Goal: Task Accomplishment & Management: Manage account settings

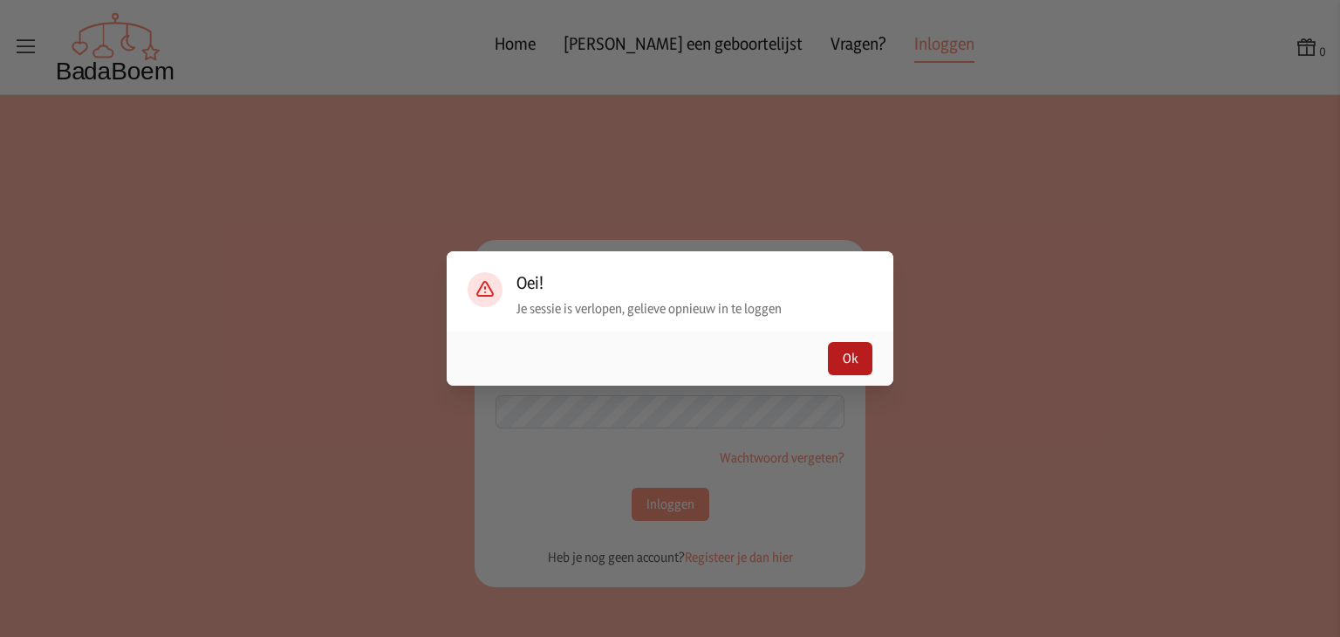
type input "[EMAIL_ADDRESS][DOMAIN_NAME]"
click at [860, 353] on button "Ok" at bounding box center [850, 358] width 44 height 33
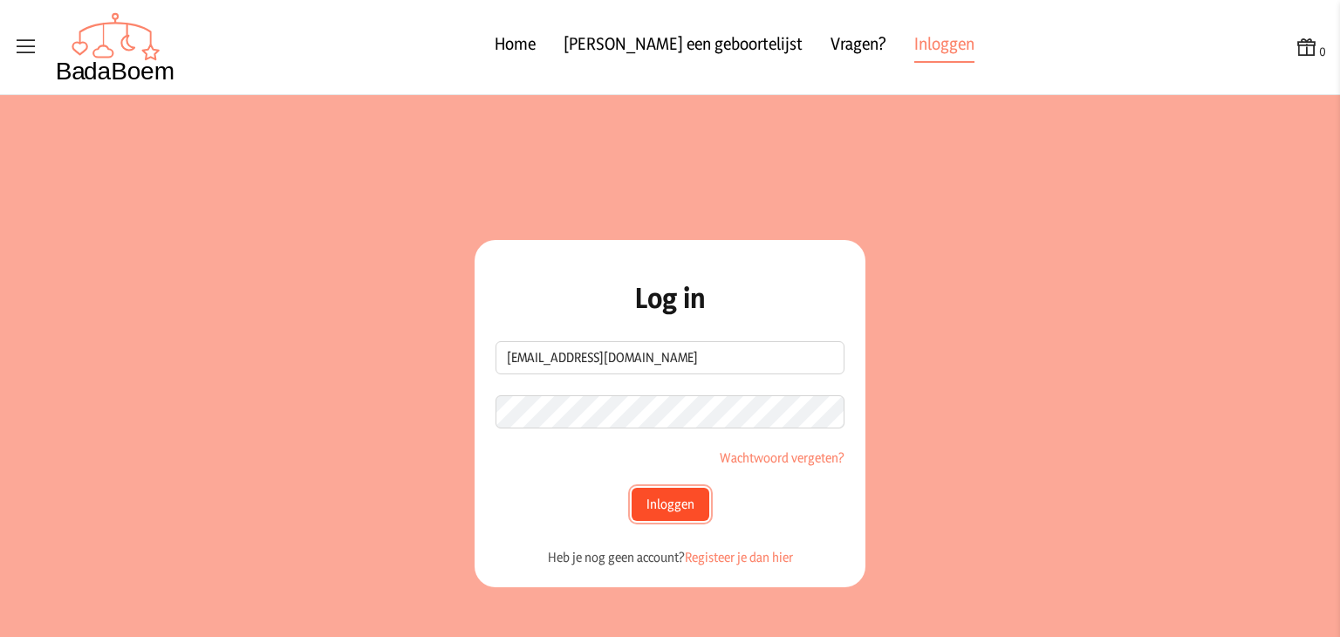
click at [671, 496] on button "Inloggen" at bounding box center [670, 504] width 78 height 33
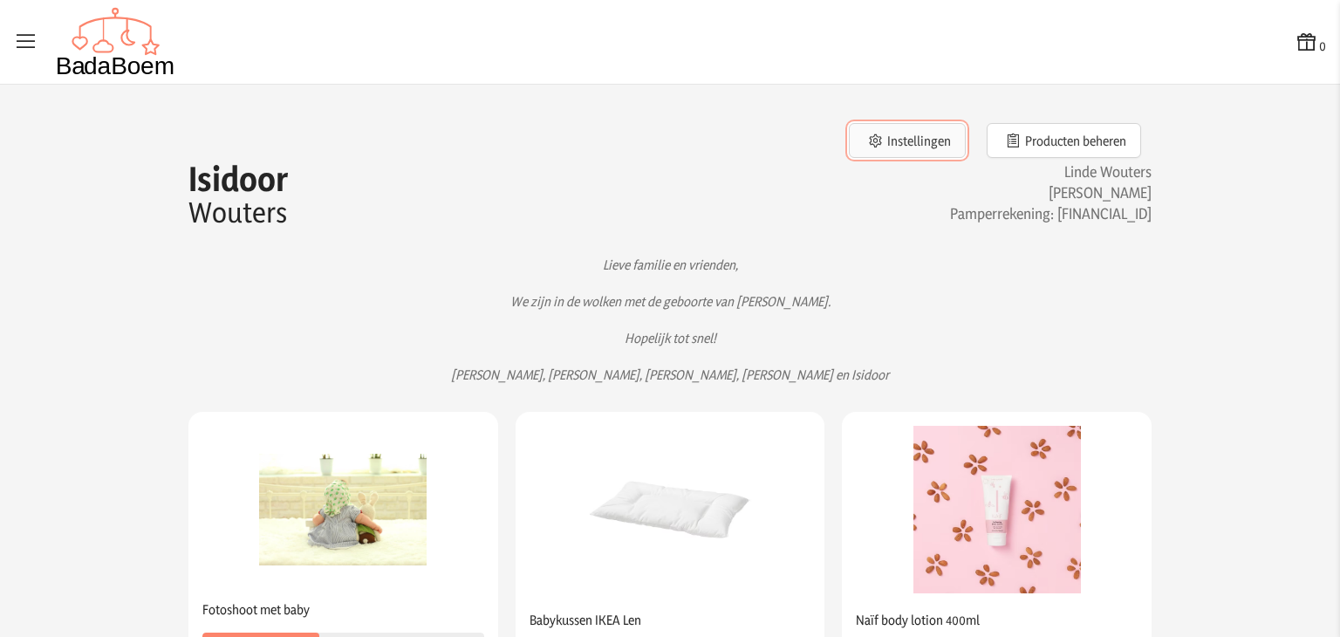
click at [936, 150] on button "Instellingen" at bounding box center [907, 140] width 117 height 35
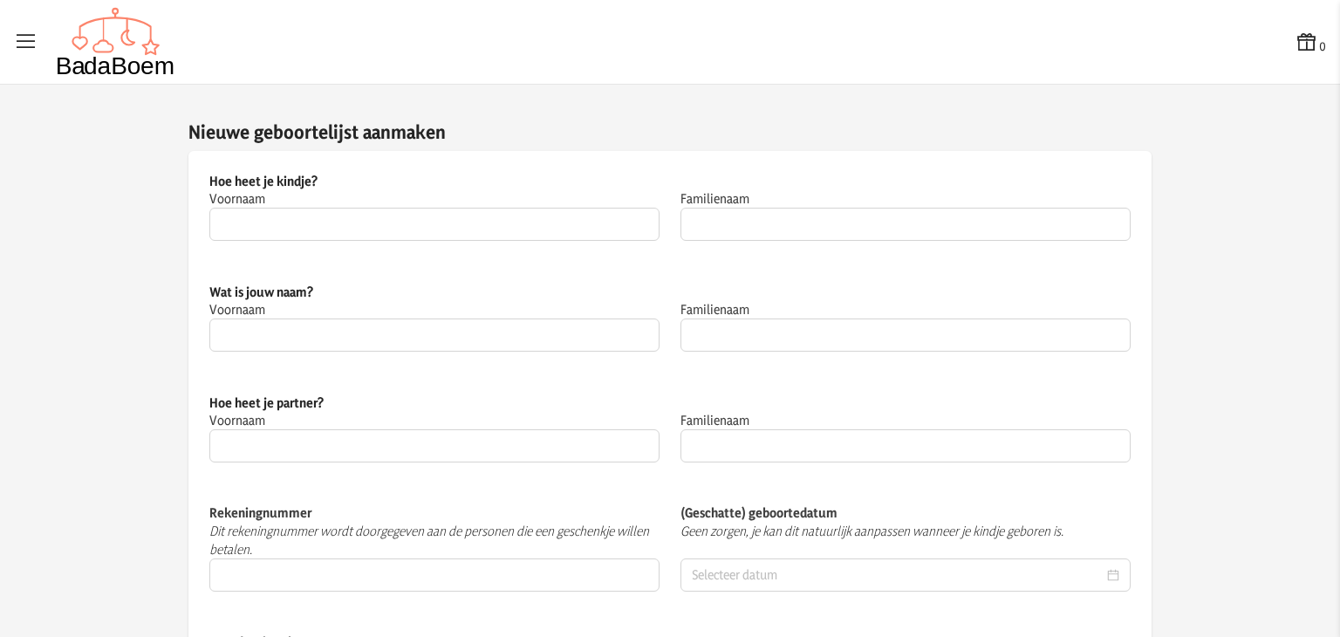
type input "Isidoor"
type input "Wouters"
type input "Linde"
type input "Wouters"
type input "[PERSON_NAME]"
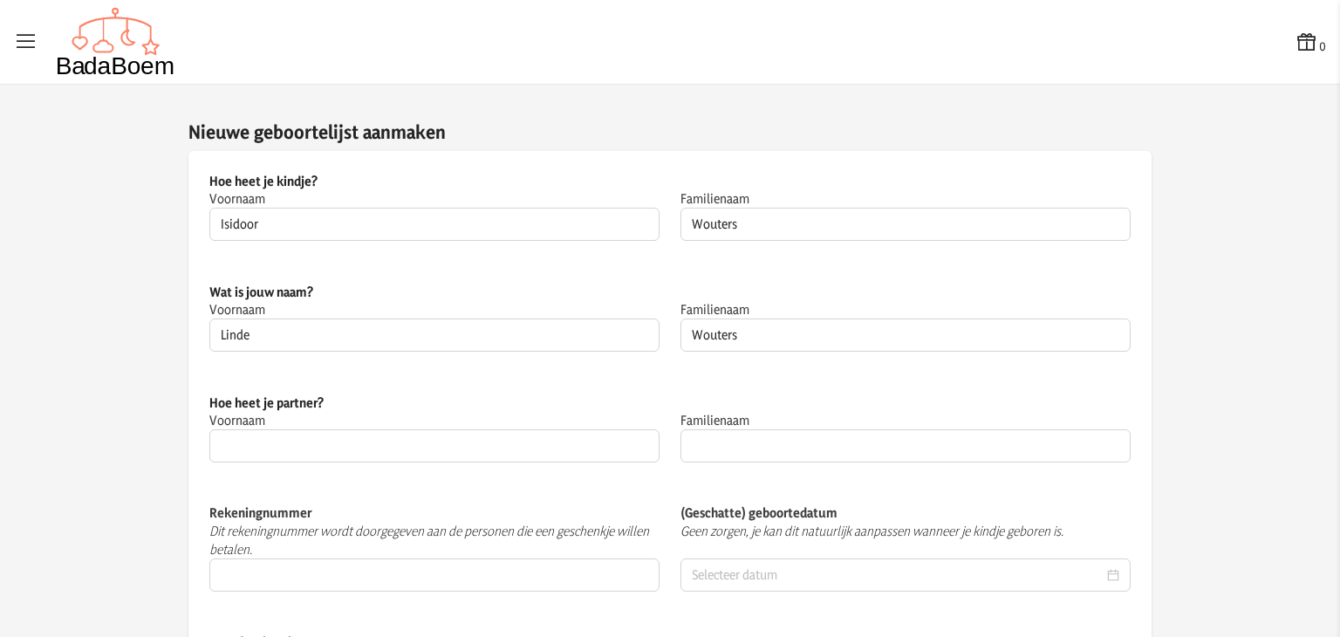
type input "Wouters"
type input "[FINANCIAL_ID]"
type input "[DATE]"
type textarea "Lieve familie en vrienden, We zijn in de wolken met de geboorte van [PERSON_NAM…"
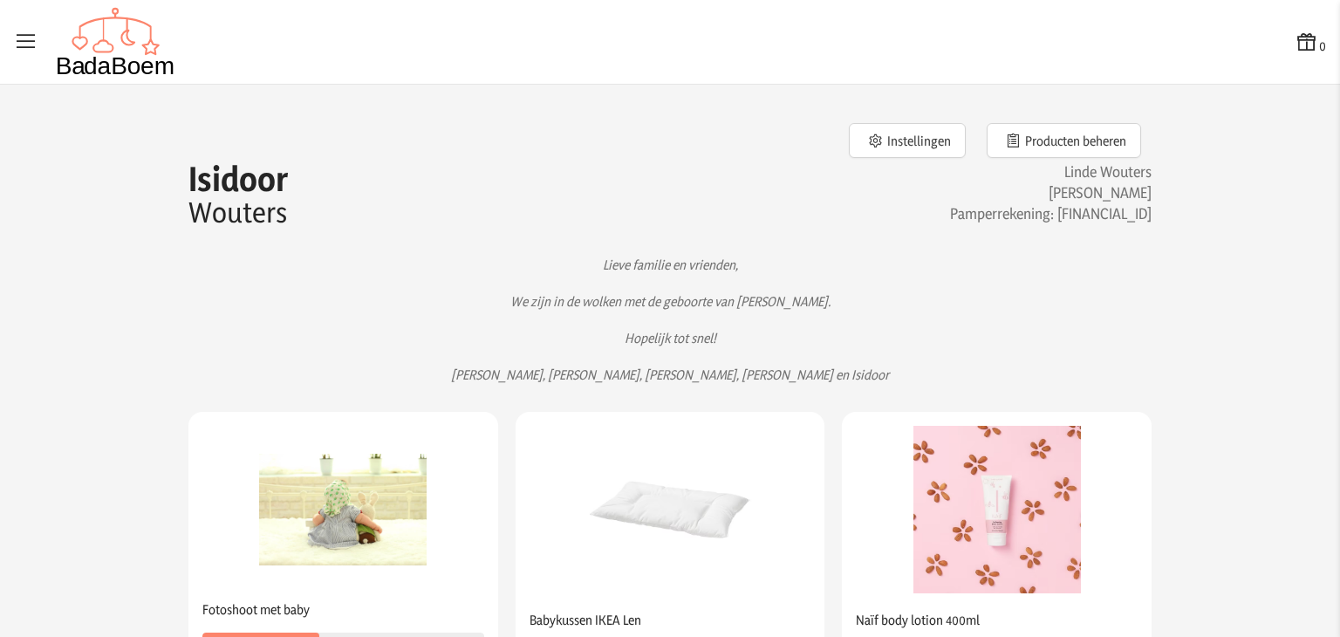
click at [33, 30] on icon at bounding box center [26, 42] width 24 height 24
click at [2, 2] on input "checkbox" at bounding box center [1, 1] width 2 height 2
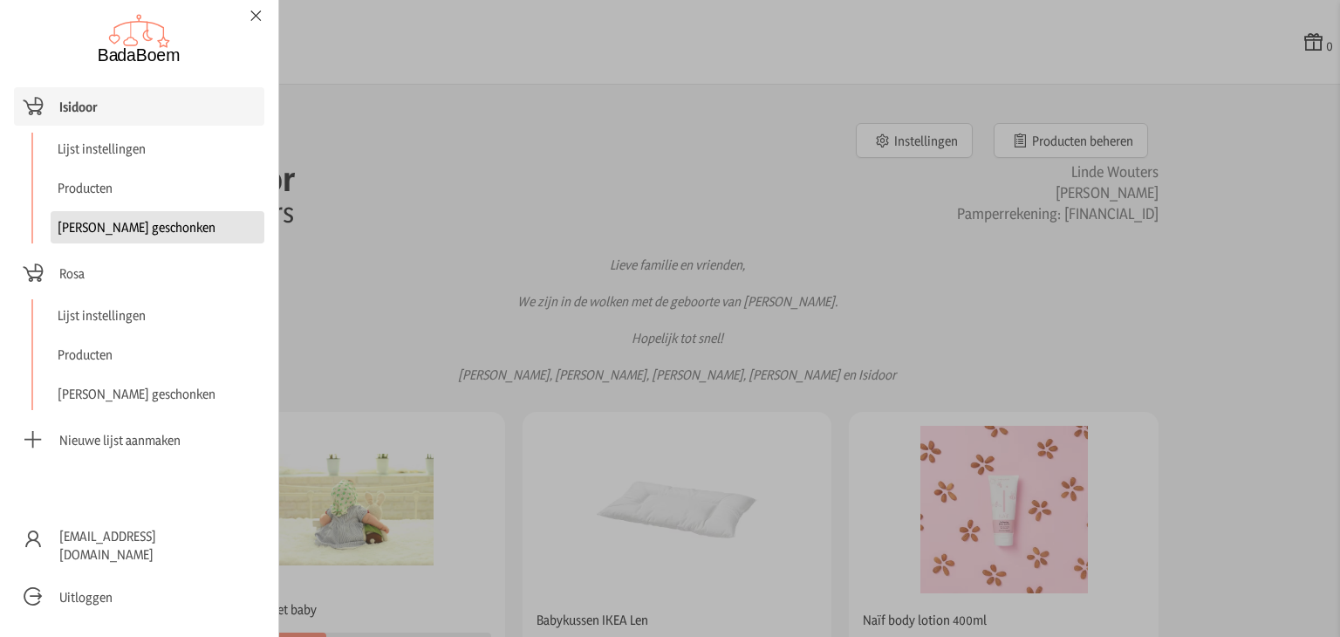
click at [116, 227] on link "[PERSON_NAME] geschonken" at bounding box center [158, 227] width 214 height 32
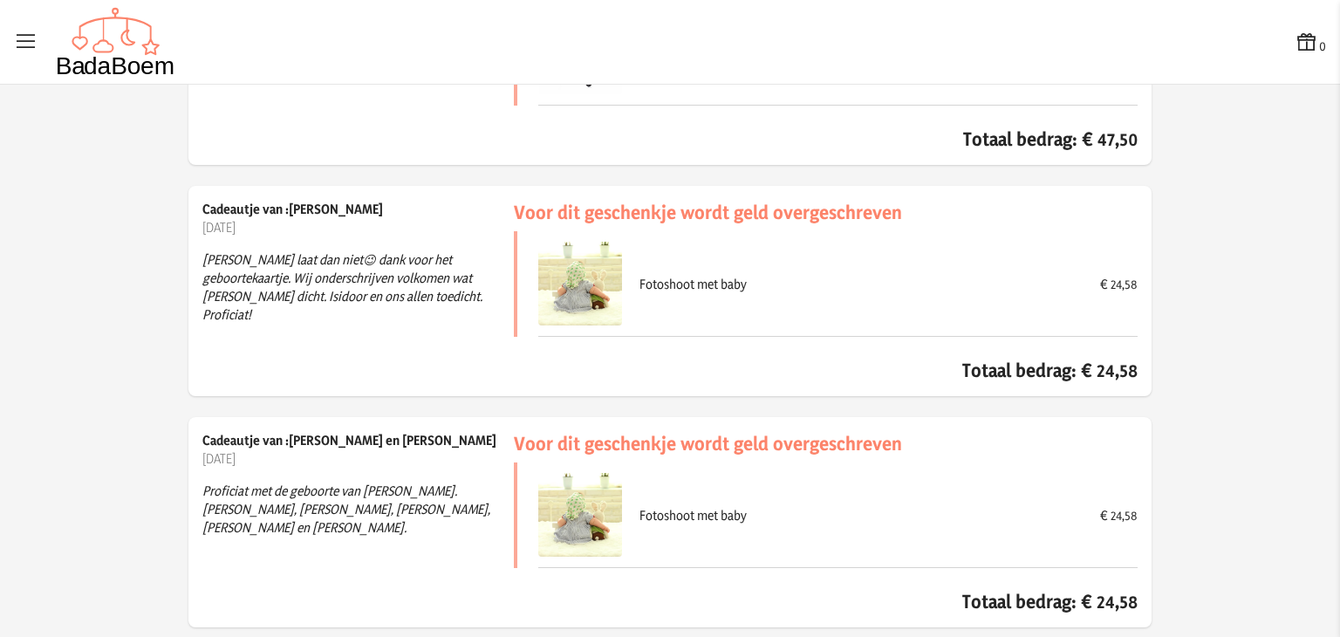
scroll to position [1784, 0]
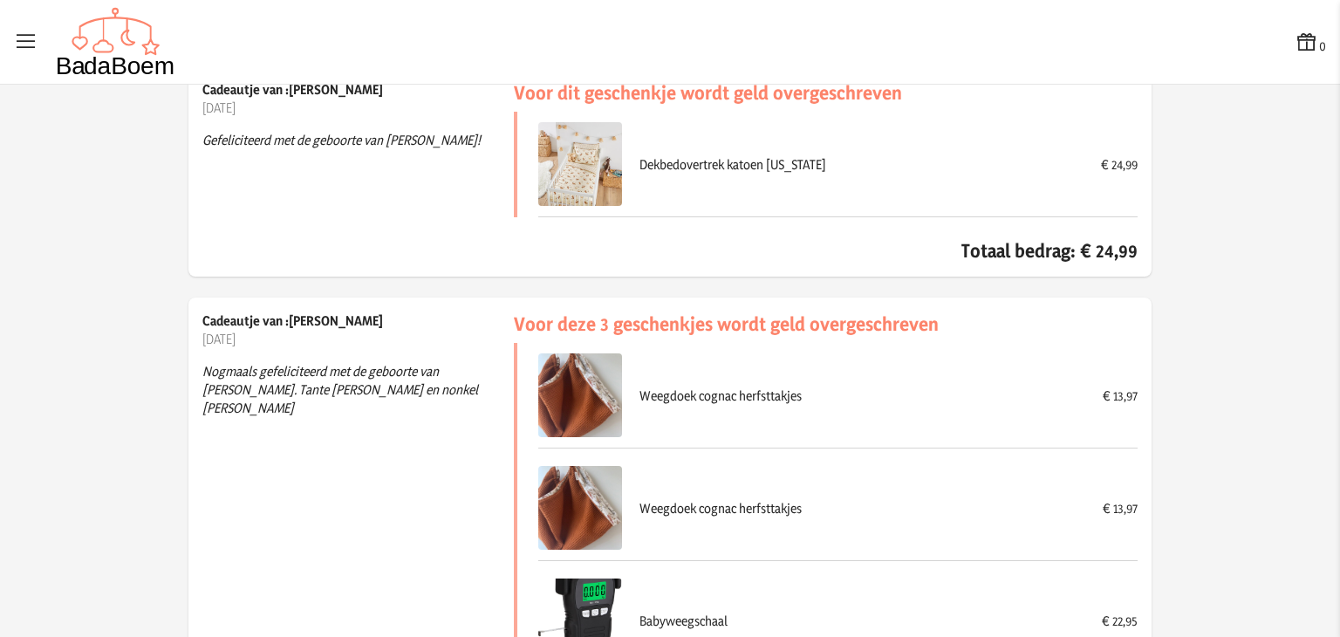
click at [399, 175] on div "Cadeautje van :[PERSON_NAME] [DATE] Gefeliciteerd met de geboorte van [PERSON_N…" at bounding box center [357, 171] width 311 height 182
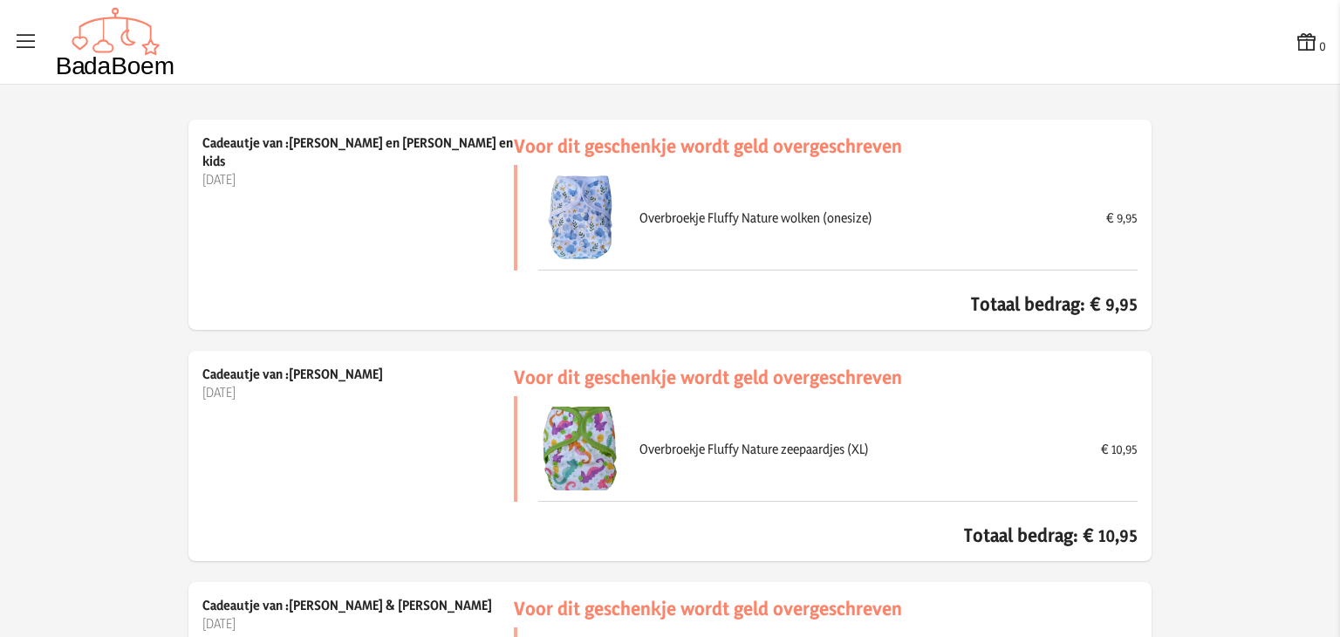
click at [883, 184] on div "Overbroekje Fluffy Nature wolken (onesize) € 9,95" at bounding box center [837, 218] width 599 height 106
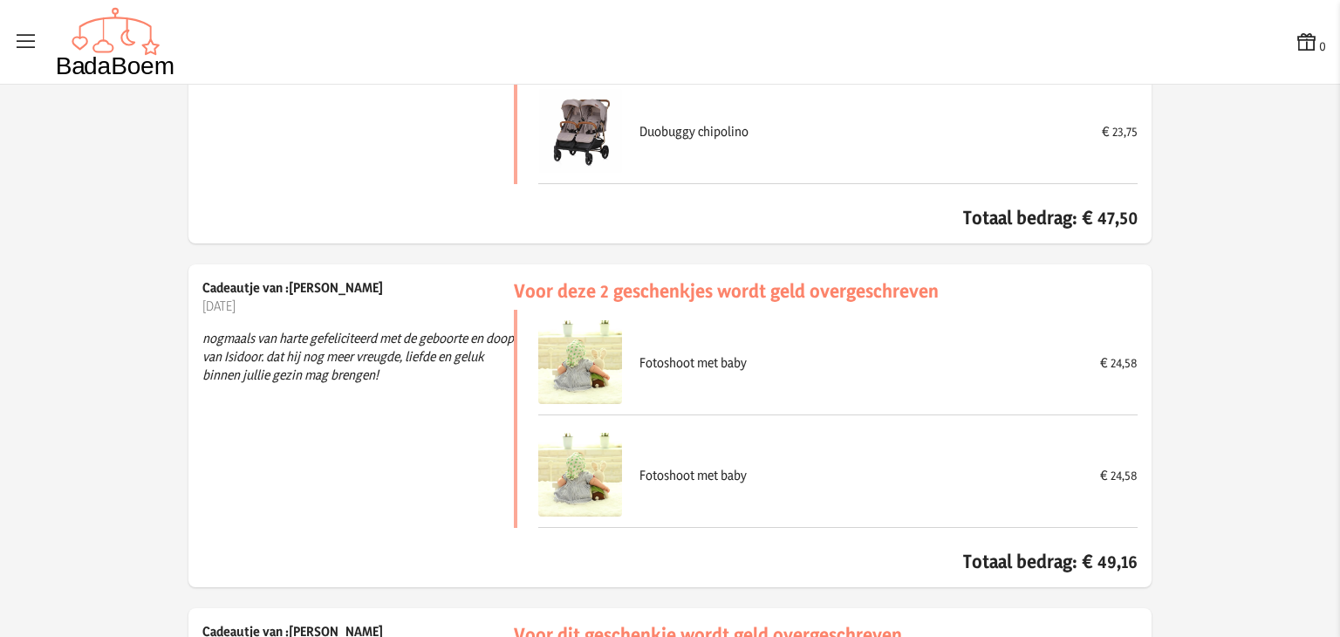
scroll to position [9730, 0]
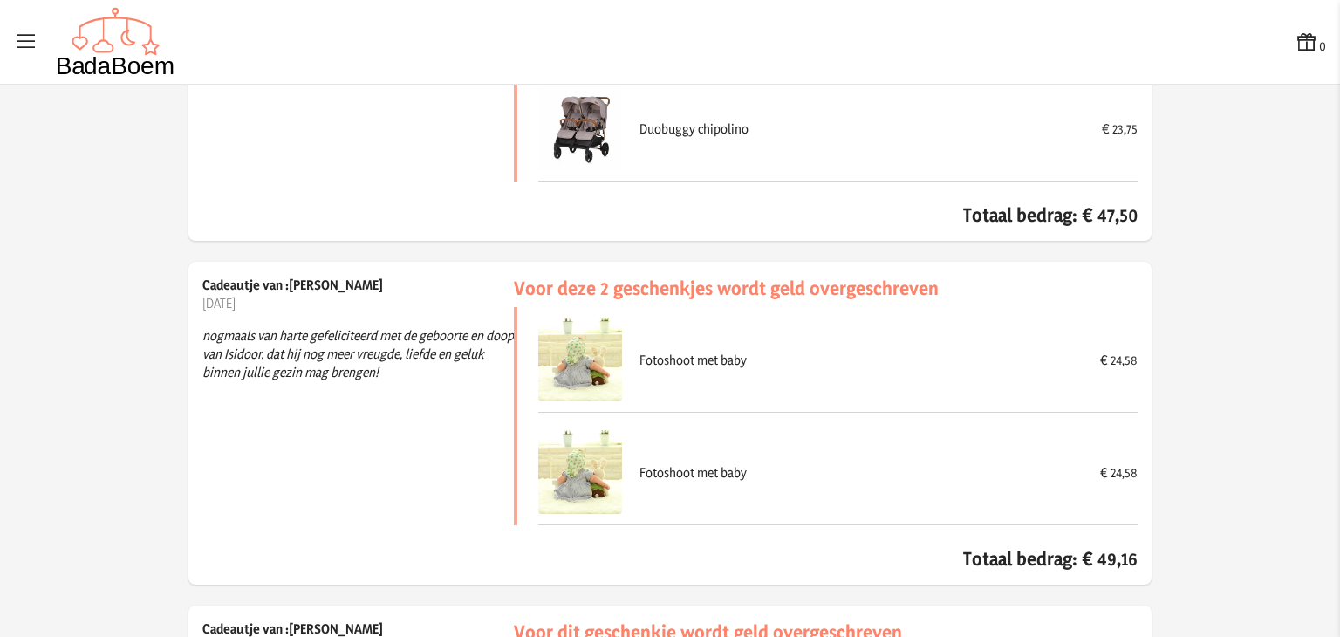
click at [424, 202] on div "Cadeautje van :[PERSON_NAME] en [GEOGRAPHIC_DATA] [DATE] Proficiat met de geboo…" at bounding box center [357, 79] width 311 height 295
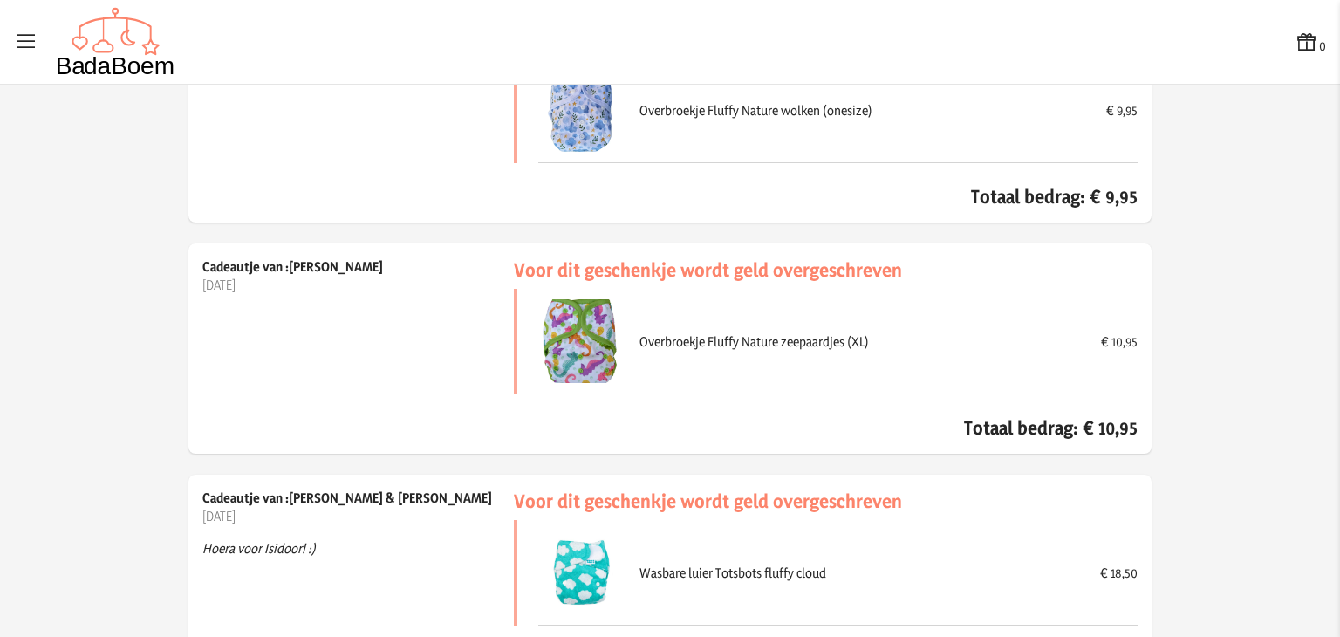
scroll to position [0, 0]
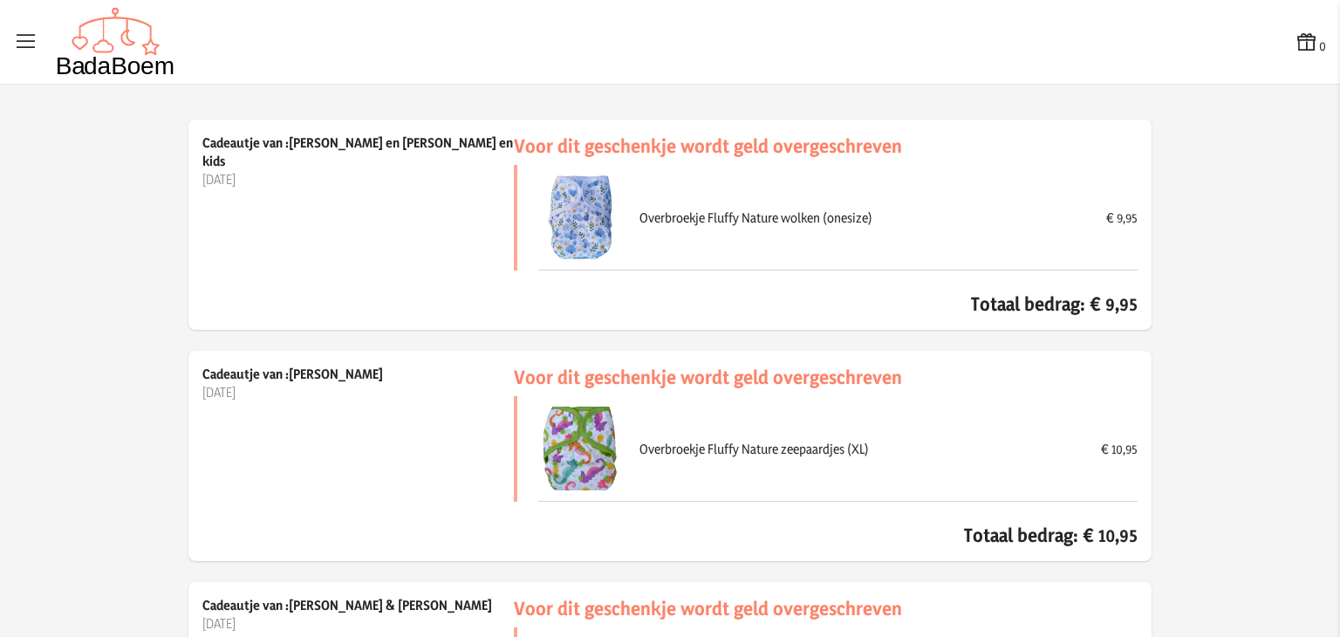
click at [31, 40] on icon at bounding box center [26, 42] width 24 height 24
click at [2, 2] on input "checkbox" at bounding box center [1, 1] width 2 height 2
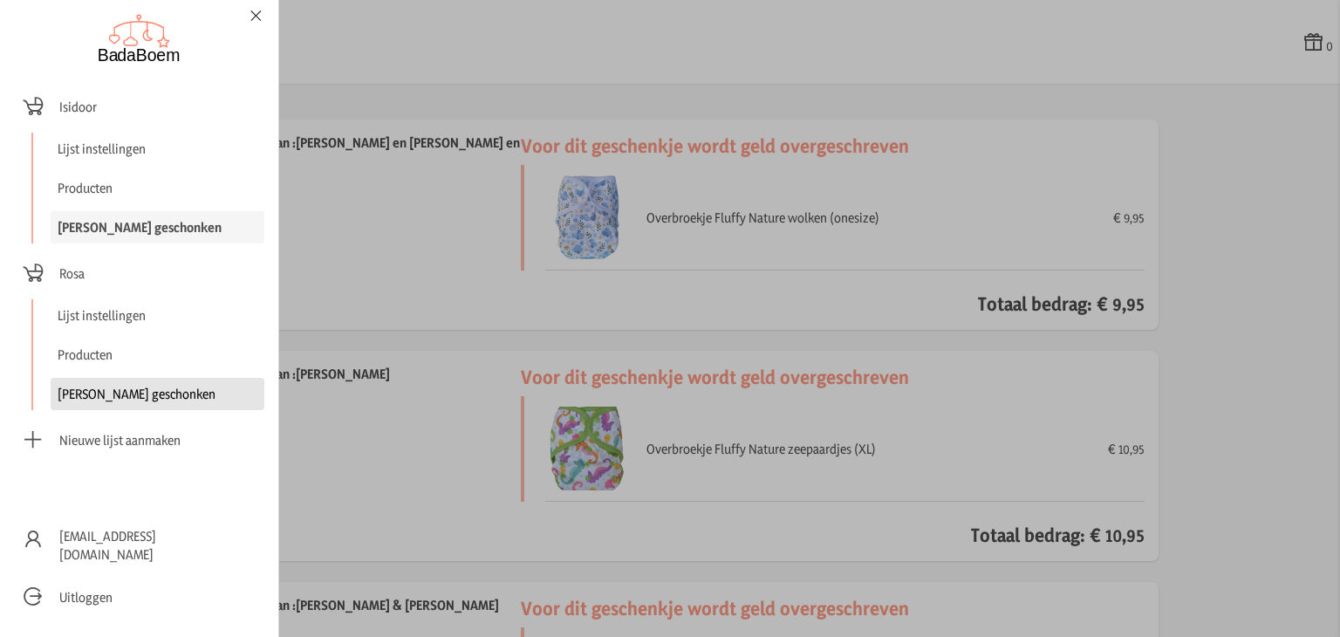
click at [116, 399] on link "[PERSON_NAME] geschonken" at bounding box center [158, 394] width 214 height 32
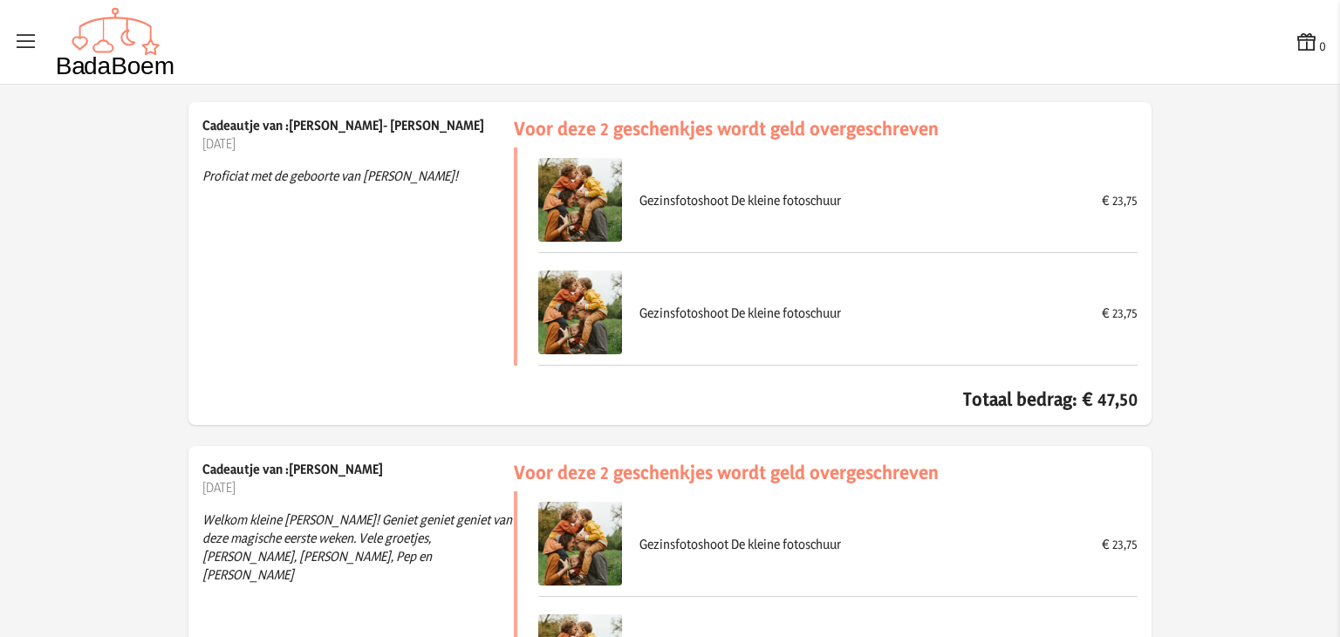
scroll to position [6201, 0]
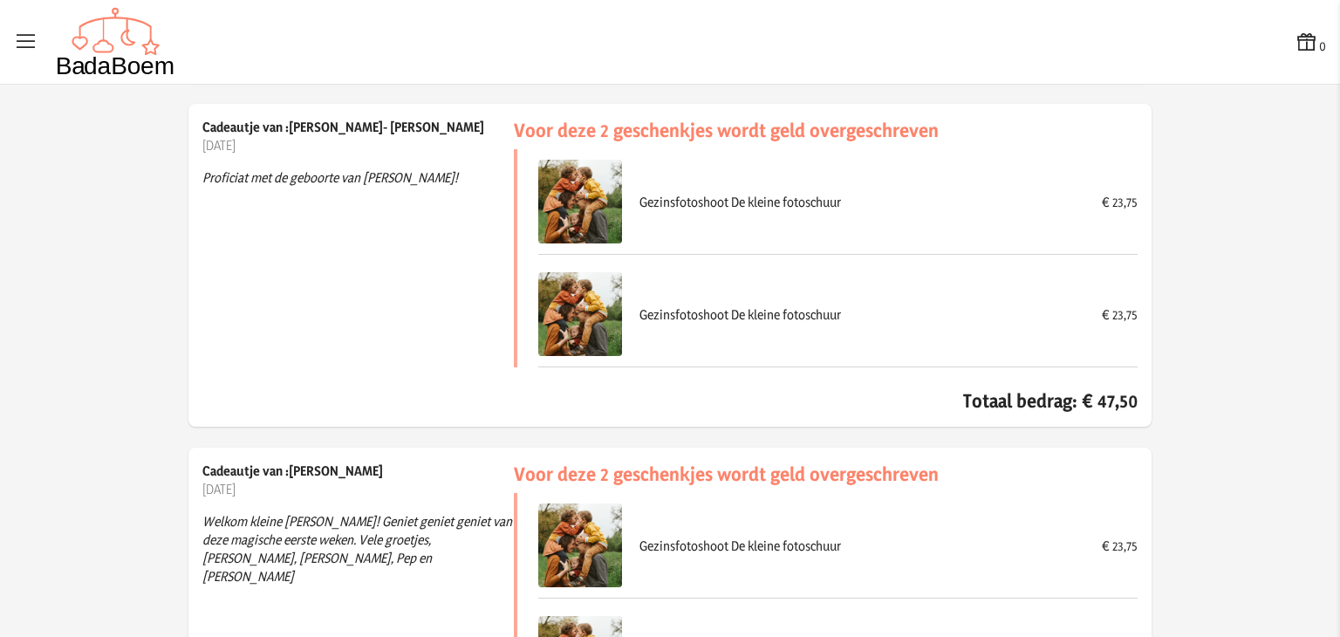
click at [387, 171] on p "Proficiat met de geboorte van [PERSON_NAME]!" at bounding box center [357, 177] width 311 height 46
click at [342, 118] on p "Cadeautje van :[PERSON_NAME]- [PERSON_NAME]" at bounding box center [357, 127] width 311 height 18
drag, startPoint x: 342, startPoint y: 113, endPoint x: 390, endPoint y: 174, distance: 77.6
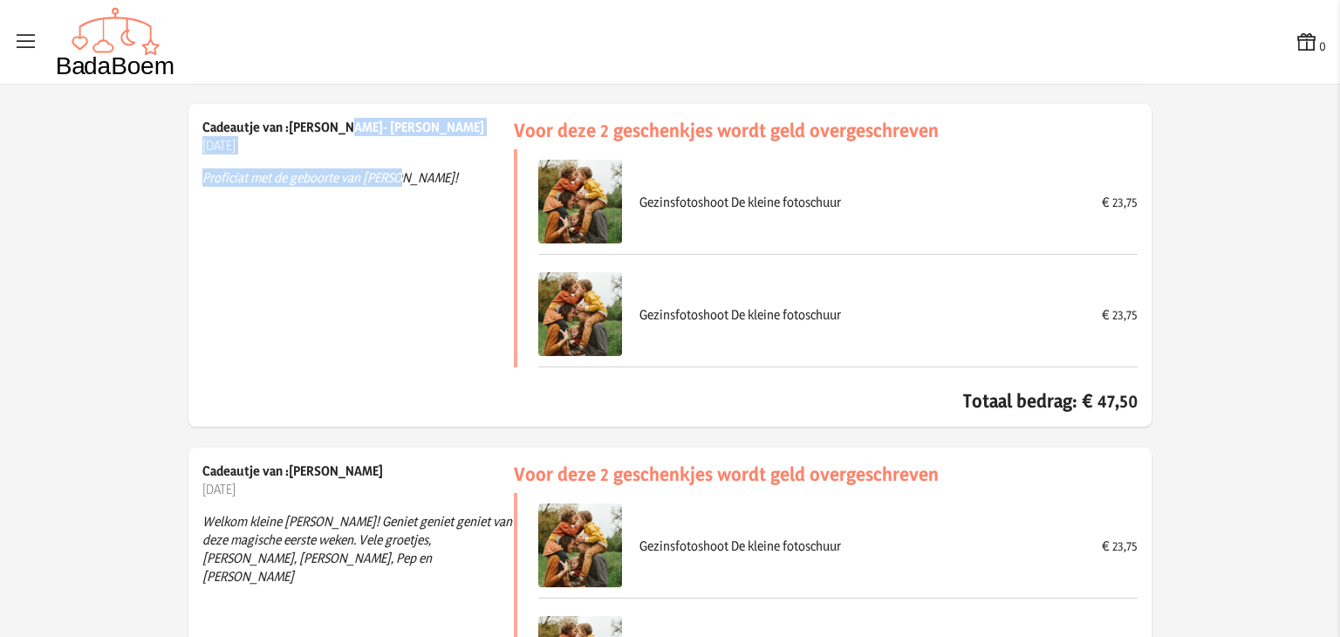
click at [390, 174] on div "Cadeautje van :[PERSON_NAME]- [PERSON_NAME] [DATE] Proficiat met de geboorte va…" at bounding box center [357, 265] width 311 height 295
click at [390, 174] on p "Proficiat met de geboorte van [PERSON_NAME]!" at bounding box center [357, 177] width 311 height 46
drag, startPoint x: 390, startPoint y: 174, endPoint x: 308, endPoint y: 108, distance: 104.9
click at [308, 108] on div "Cadeautje van :[PERSON_NAME]- [PERSON_NAME] [DATE] Proficiat met de geboorte va…" at bounding box center [669, 265] width 963 height 323
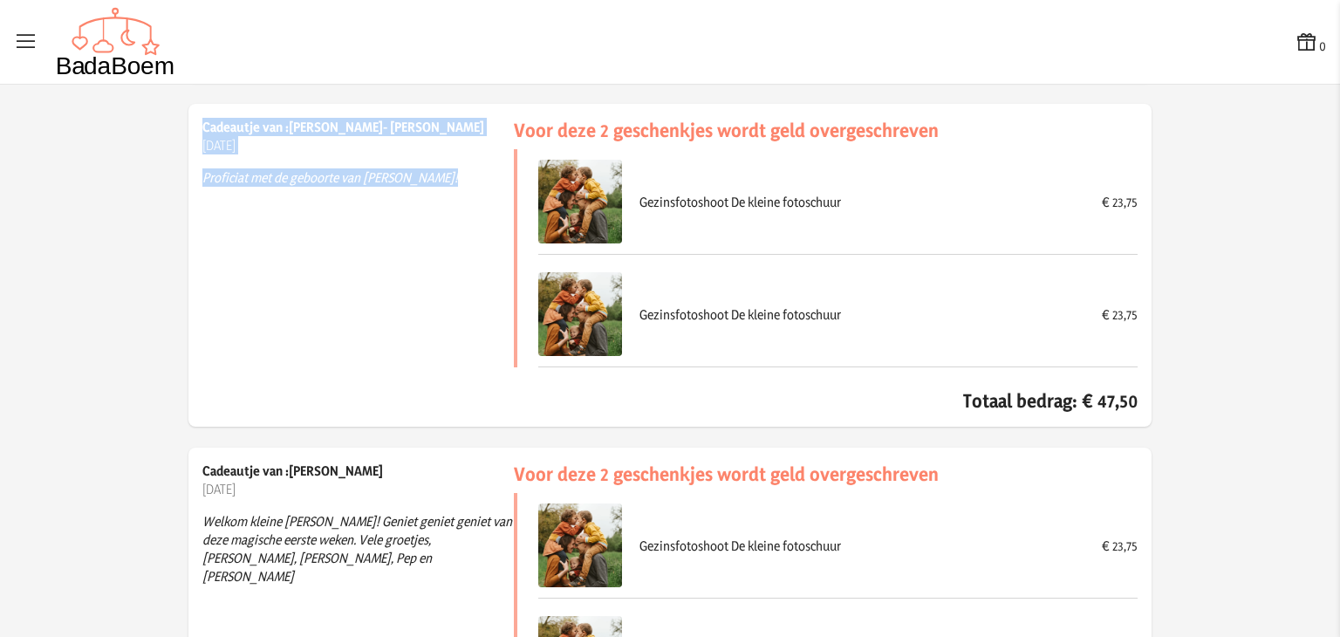
click at [308, 108] on div "Cadeautje van :[PERSON_NAME]- [PERSON_NAME] [DATE] Proficiat met de geboorte va…" at bounding box center [669, 265] width 963 height 323
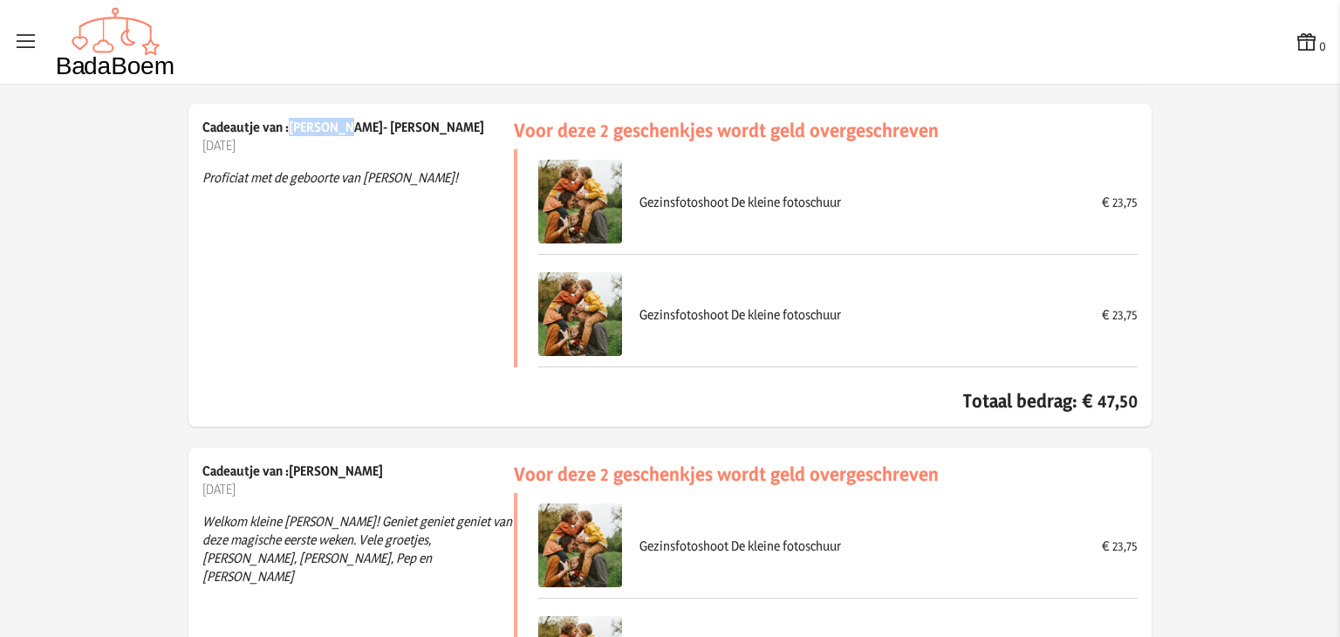
click at [308, 108] on div "Cadeautje van :[PERSON_NAME]- [PERSON_NAME] [DATE] Proficiat met de geboorte va…" at bounding box center [669, 265] width 963 height 323
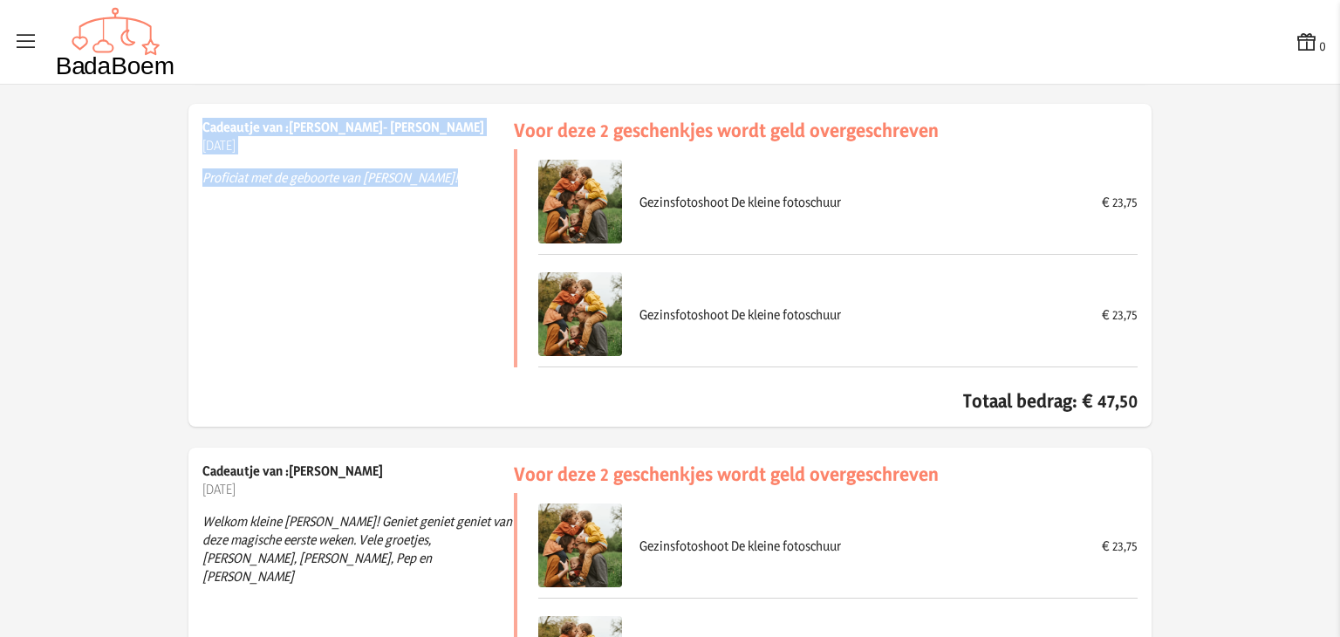
drag, startPoint x: 308, startPoint y: 108, endPoint x: 331, endPoint y: 190, distance: 85.3
click at [331, 190] on div "Cadeautje van :[PERSON_NAME]- [PERSON_NAME] [DATE] Proficiat met de geboorte va…" at bounding box center [669, 265] width 963 height 323
click at [331, 190] on p "Proficiat met de geboorte van [PERSON_NAME]!" at bounding box center [357, 177] width 311 height 46
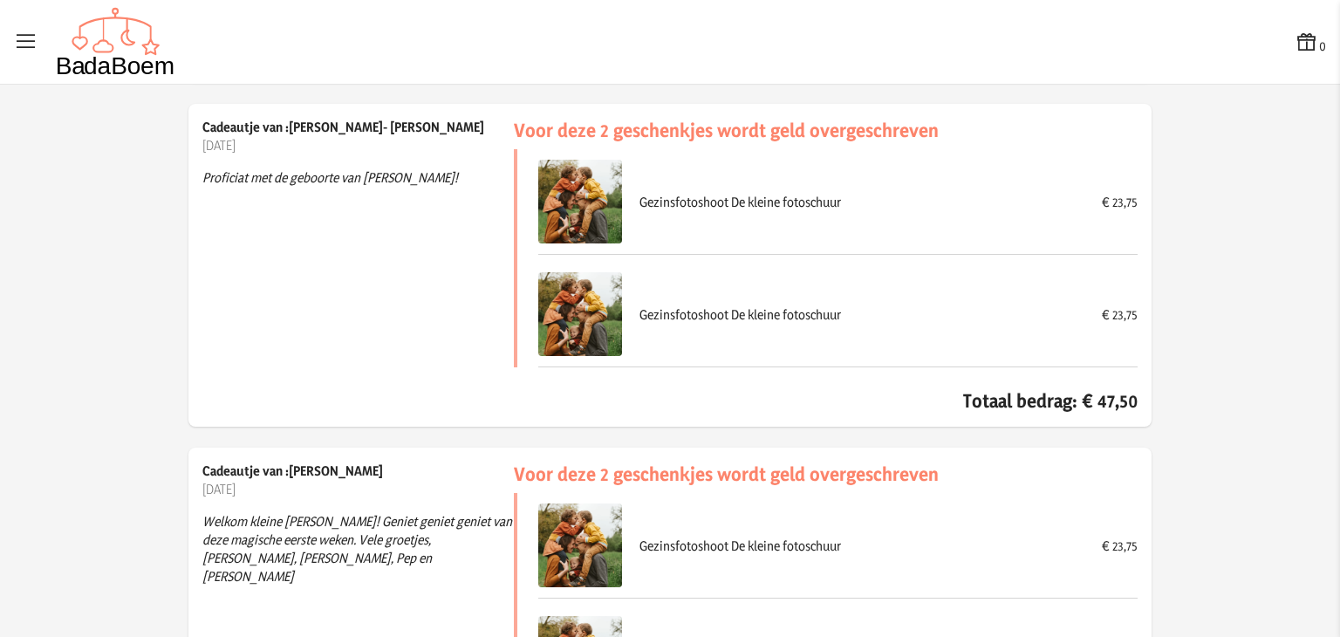
click at [331, 190] on p "Proficiat met de geboorte van [PERSON_NAME]!" at bounding box center [357, 177] width 311 height 46
click at [337, 210] on div "Cadeautje van :[PERSON_NAME]- [PERSON_NAME] [DATE] Proficiat met de geboorte va…" at bounding box center [357, 265] width 311 height 295
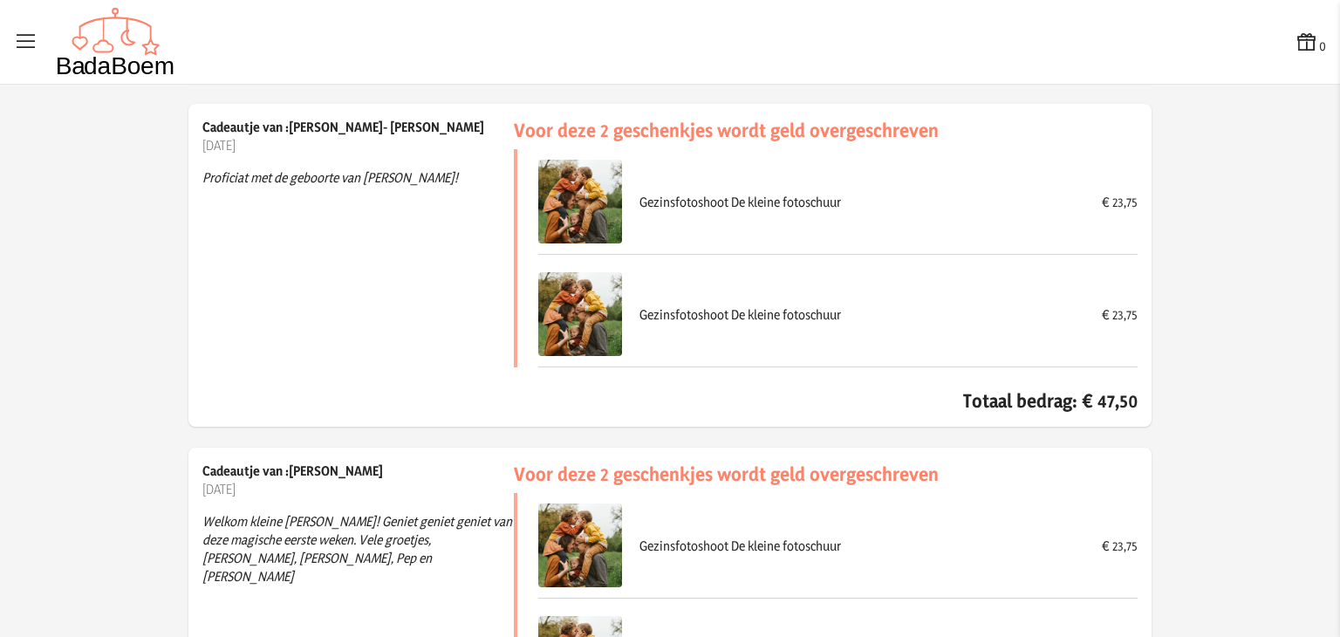
click at [337, 210] on div "Cadeautje van :[PERSON_NAME]- [PERSON_NAME] [DATE] Proficiat met de geboorte va…" at bounding box center [357, 265] width 311 height 295
click at [347, 230] on div "Cadeautje van :[PERSON_NAME]- [PERSON_NAME] [DATE] Proficiat met de geboorte va…" at bounding box center [357, 265] width 311 height 295
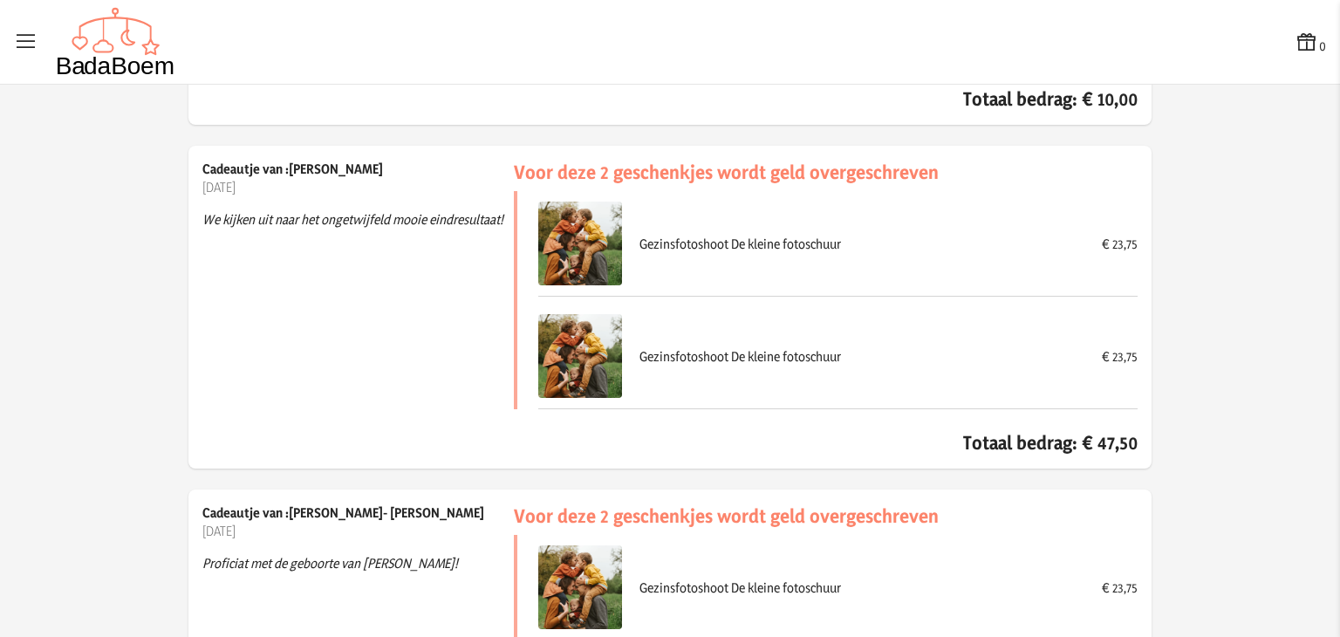
scroll to position [5812, 0]
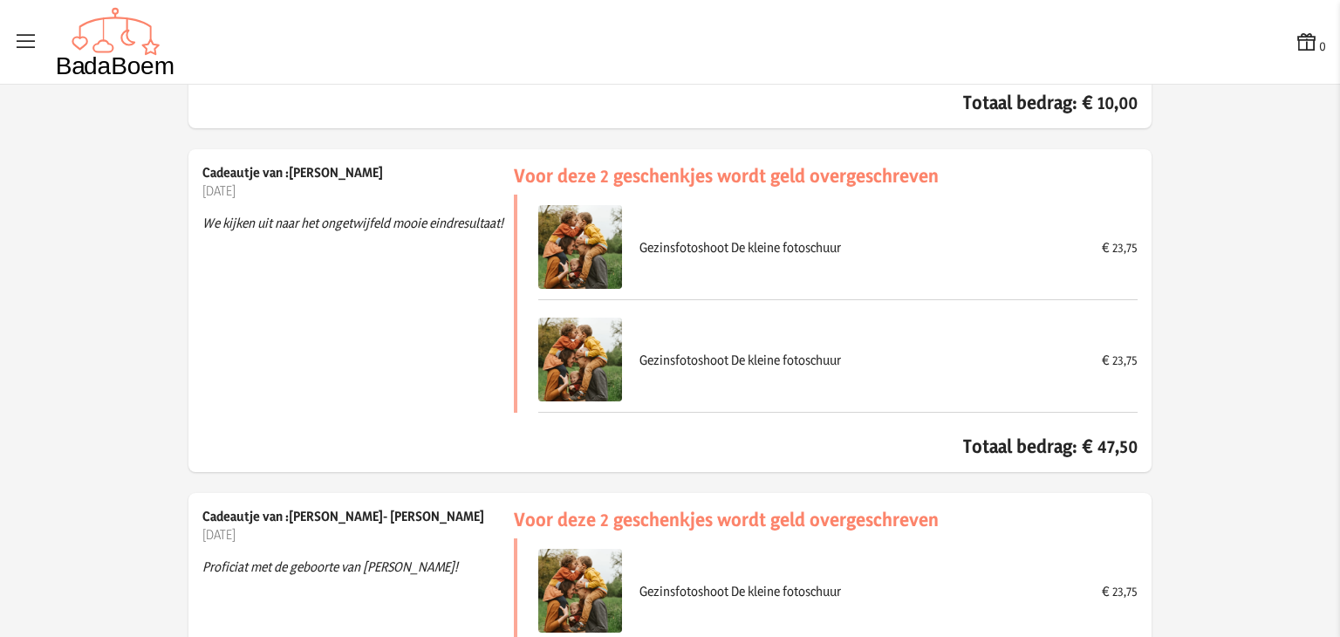
click at [350, 231] on p "We kijken uit naar het ongetwijfeld mooie eindresultaat!" at bounding box center [357, 223] width 311 height 46
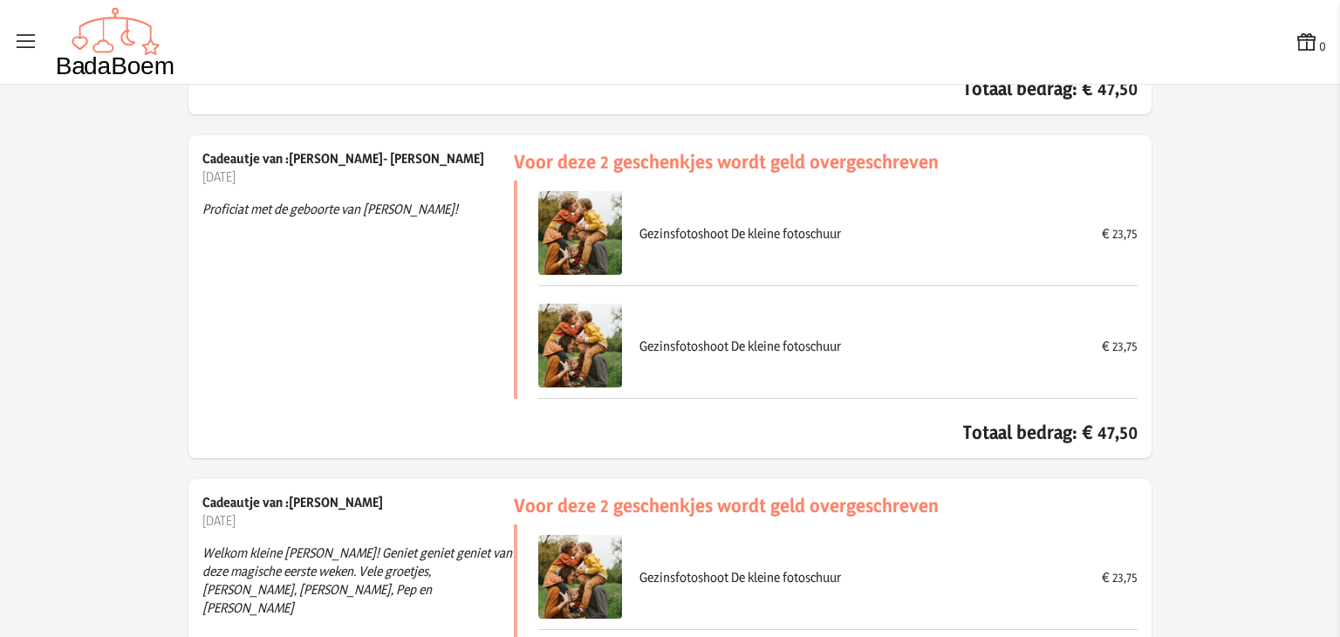
scroll to position [6210, 0]
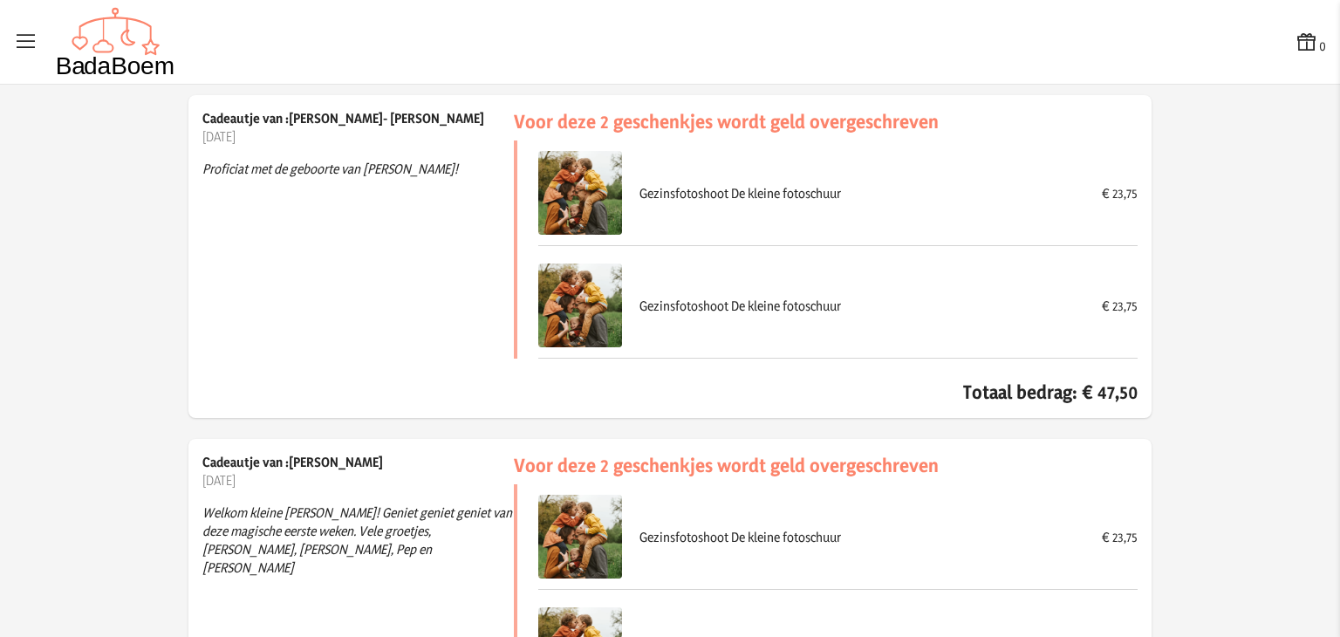
click at [392, 358] on div "Cadeautje van :[PERSON_NAME]- [PERSON_NAME] [DATE] Proficiat met de geboorte va…" at bounding box center [357, 256] width 311 height 295
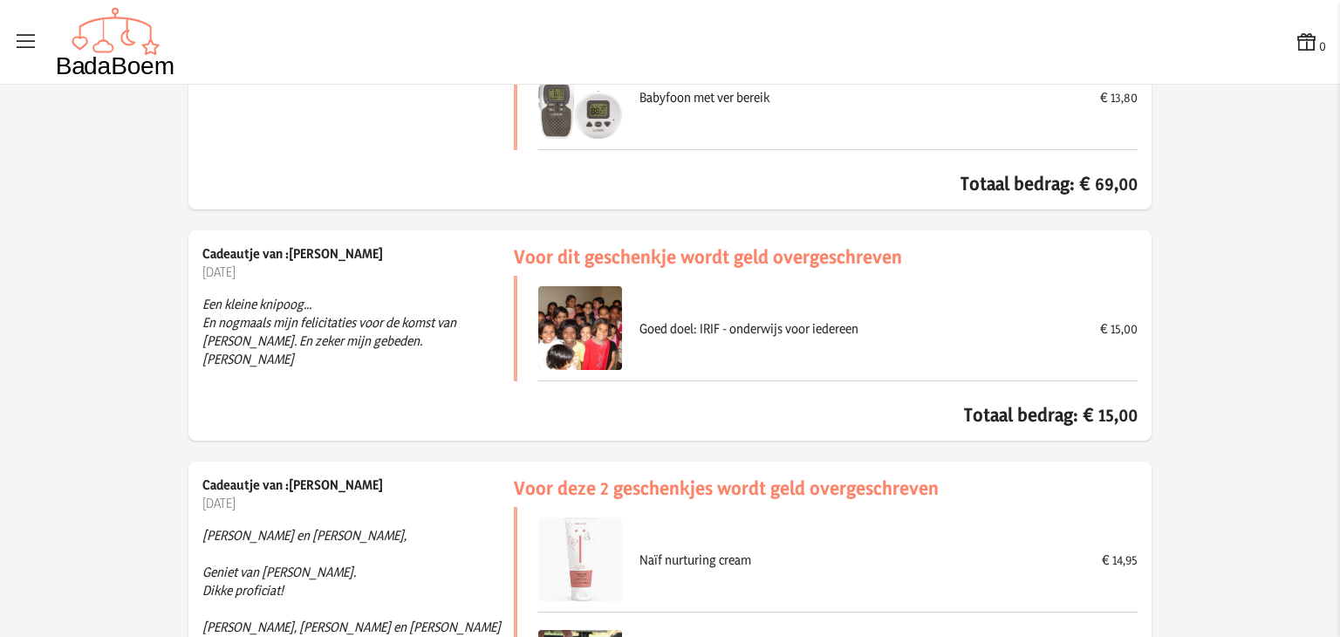
scroll to position [934, 0]
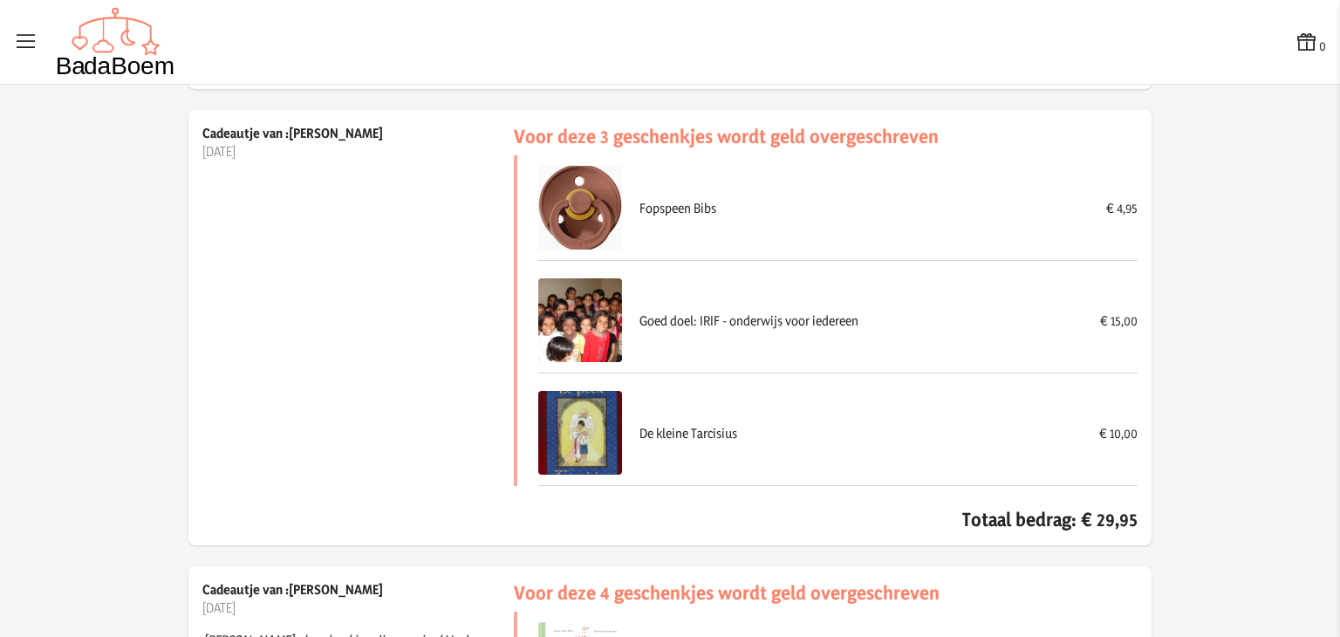
click at [669, 322] on div "Goed doel: IRIF - onderwijs voor iedereen" at bounding box center [860, 320] width 443 height 18
click at [669, 321] on div "Goed doel: IRIF - onderwijs voor iedereen" at bounding box center [860, 320] width 443 height 18
click at [686, 323] on div "Goed doel: IRIF - onderwijs voor iedereen" at bounding box center [860, 320] width 443 height 18
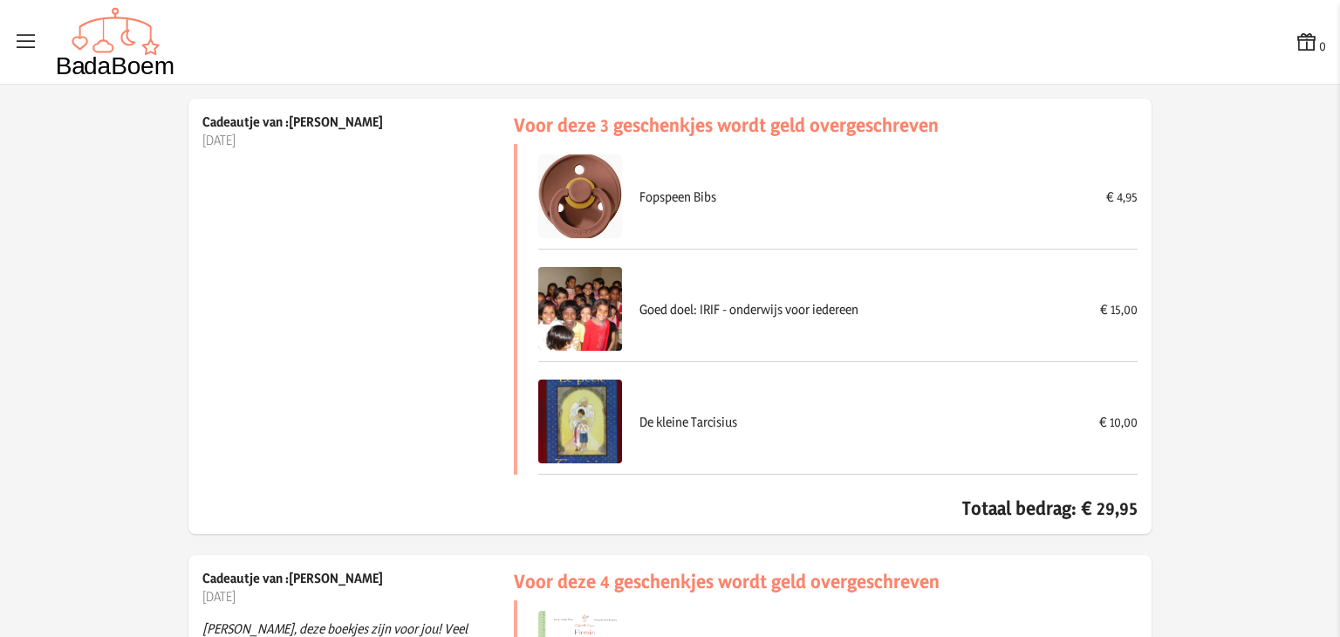
scroll to position [946, 0]
click at [28, 41] on icon at bounding box center [26, 42] width 24 height 24
click at [2, 2] on input "checkbox" at bounding box center [1, 1] width 2 height 2
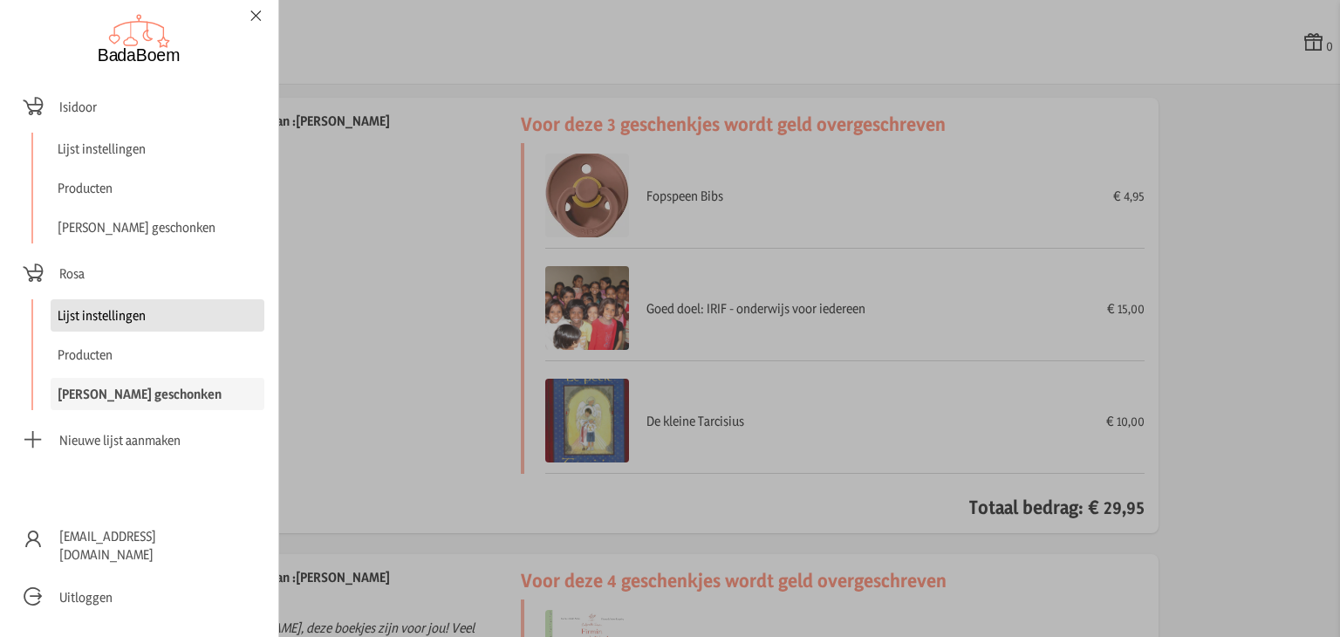
click at [85, 301] on link "Lijst instellingen" at bounding box center [158, 315] width 214 height 32
checkbox input "false"
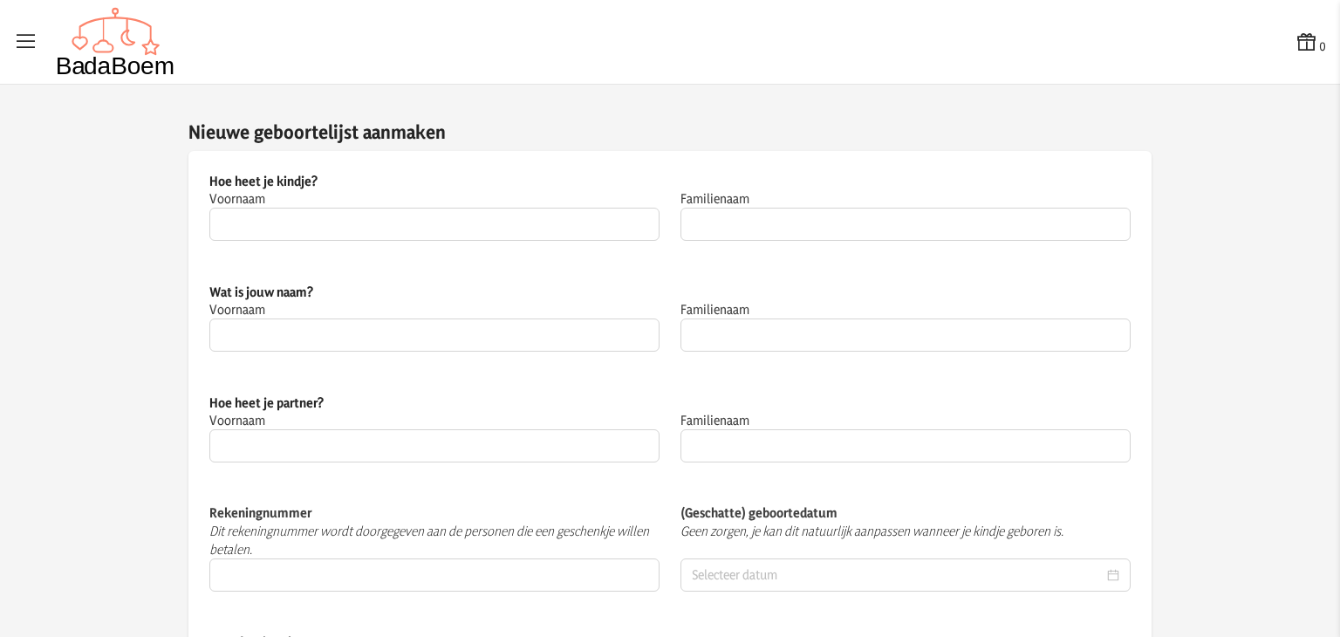
type input "Rosa"
type input "Wouters"
type input "Linde"
type input "Wouters"
type input "[PERSON_NAME]"
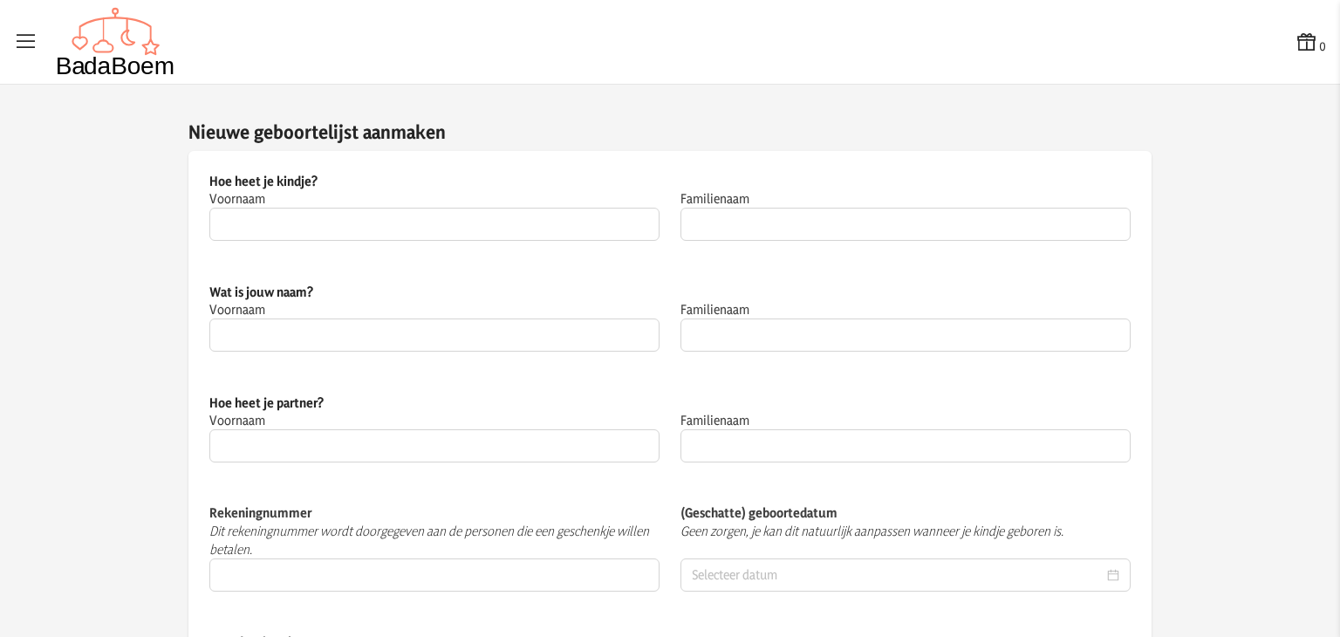
type input "Wouters"
type input "[FINANCIAL_ID]"
type input "[DATE]"
type textarea "Lieve familie en vrienden, [PERSON_NAME] vriendschap en gebed voor onze dochter…"
click at [25, 46] on icon at bounding box center [26, 42] width 24 height 24
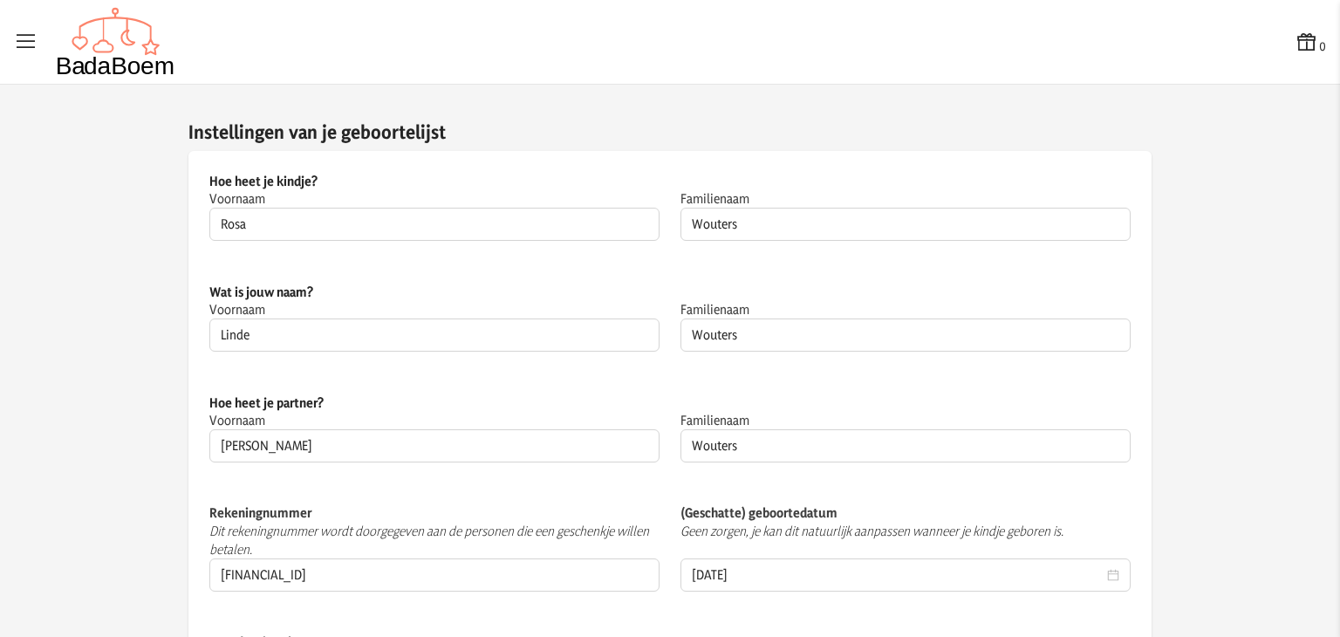
click at [2, 2] on input "checkbox" at bounding box center [1, 1] width 2 height 2
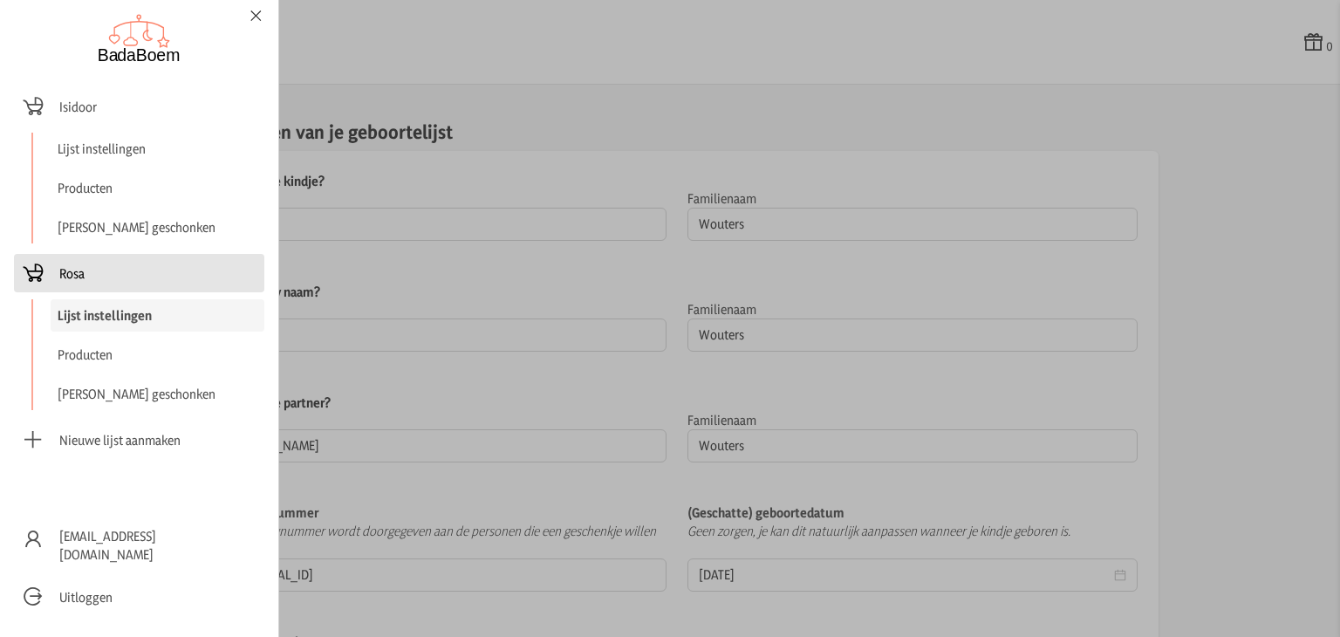
click at [106, 277] on span "Rosa" at bounding box center [139, 273] width 236 height 24
checkbox input "false"
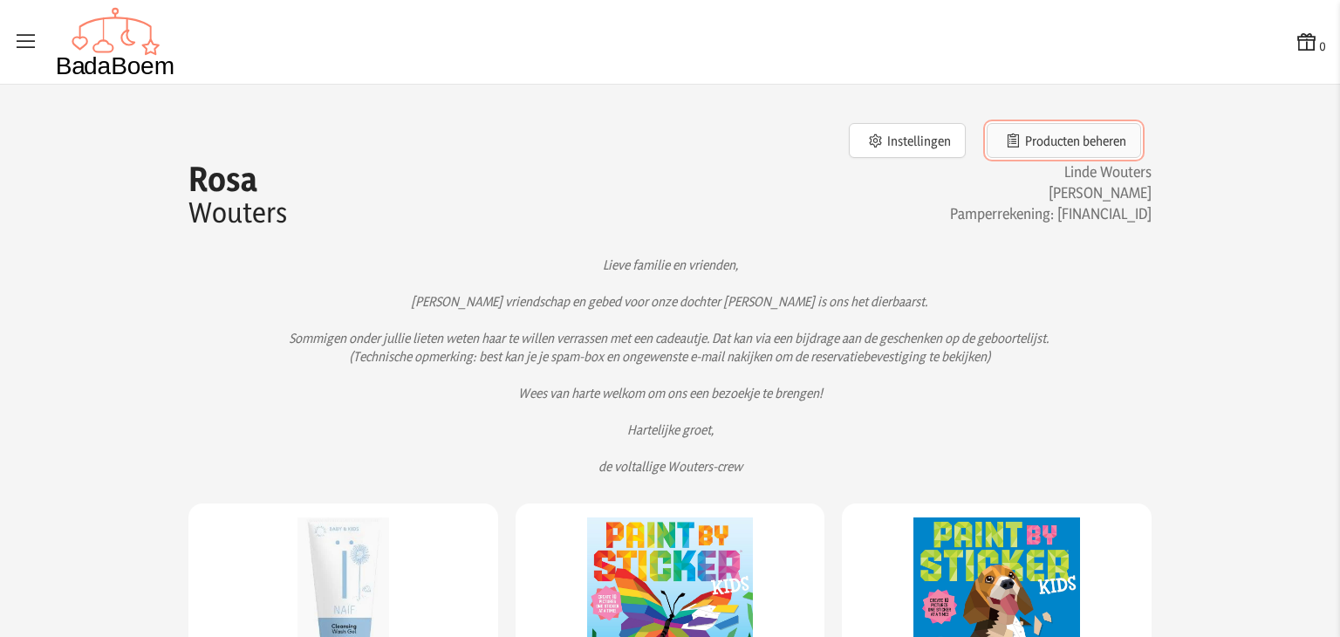
click at [1034, 143] on button "Producten beheren" at bounding box center [1063, 140] width 154 height 35
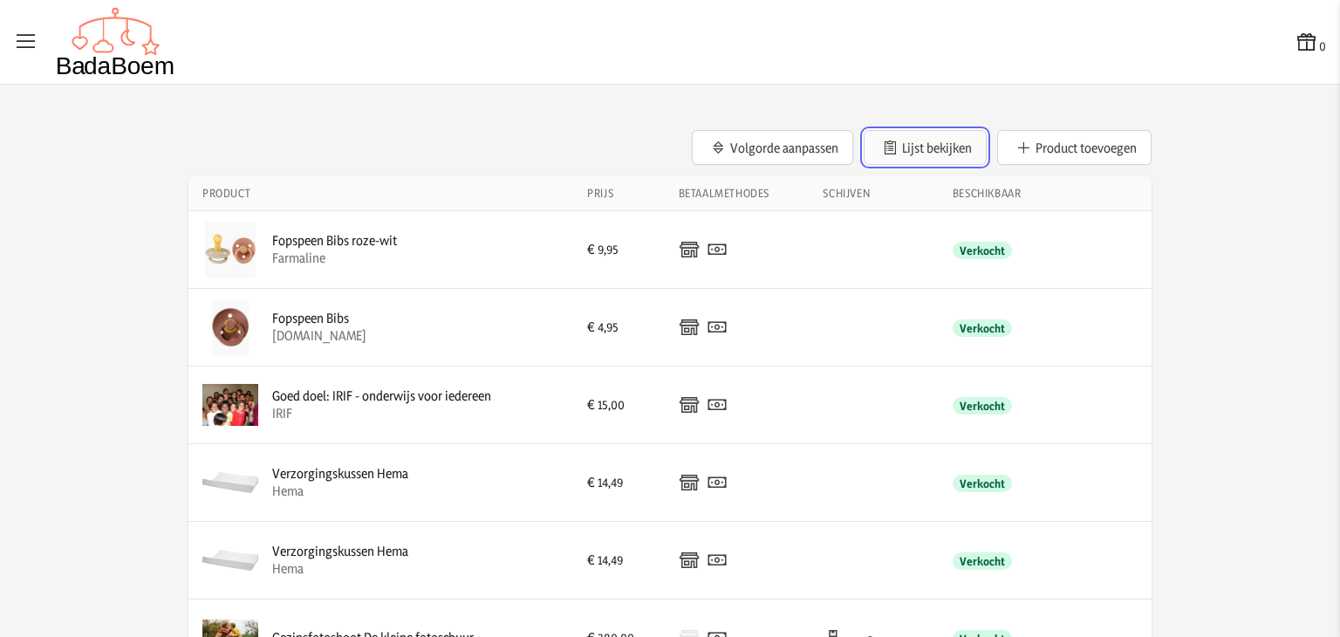
click at [914, 137] on button "Lijst bekijken" at bounding box center [924, 147] width 123 height 35
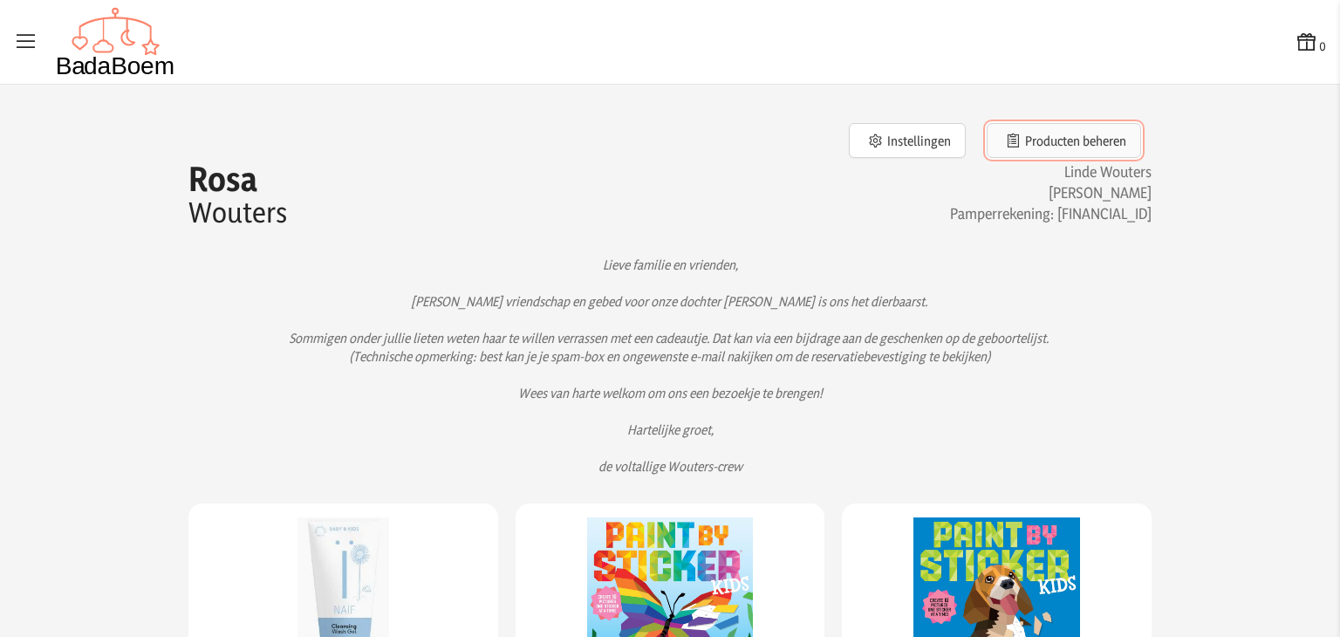
click at [1014, 134] on button "Producten beheren" at bounding box center [1063, 140] width 154 height 35
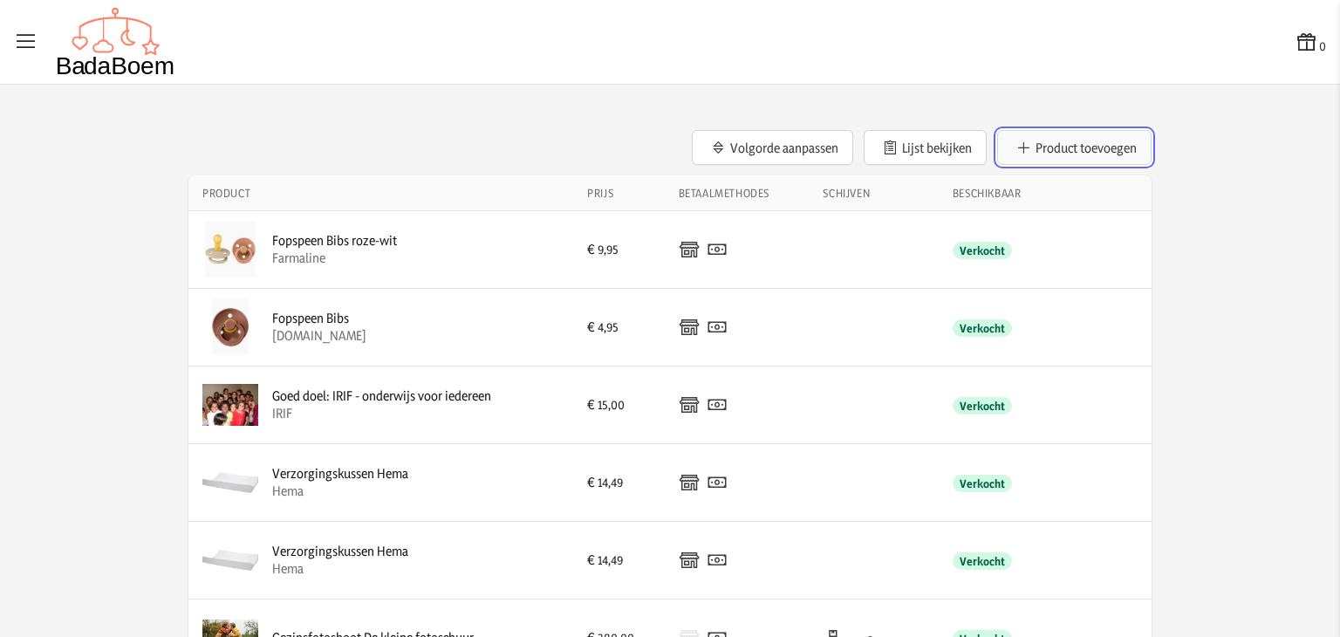
click at [1026, 147] on button "Product toevoegen" at bounding box center [1074, 147] width 154 height 35
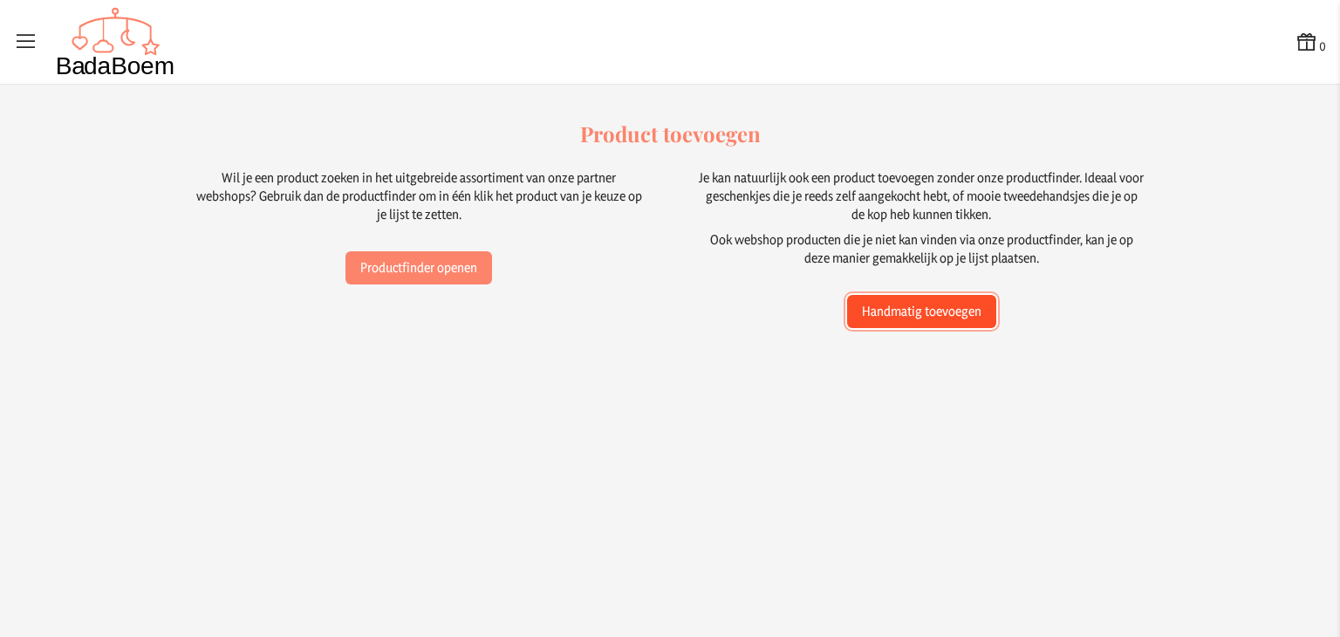
click at [869, 313] on button "Handmatig toevoegen" at bounding box center [921, 311] width 149 height 33
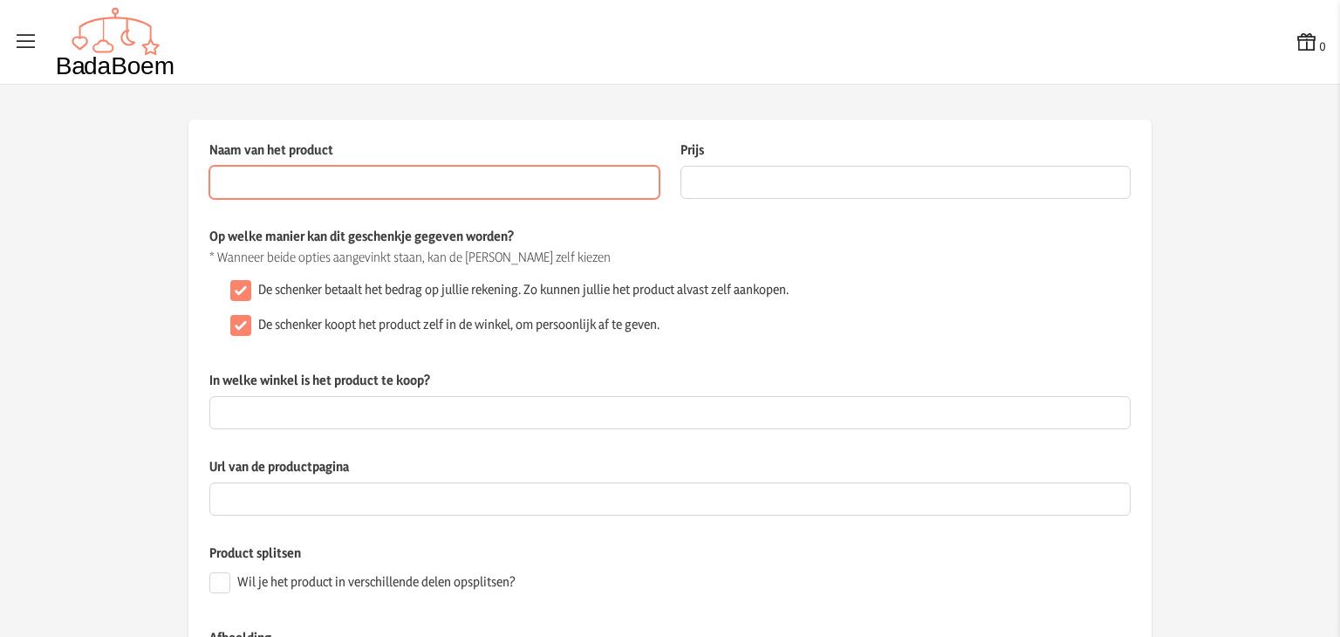
click at [496, 196] on input "Naam van het product" at bounding box center [434, 182] width 450 height 33
type input "I"
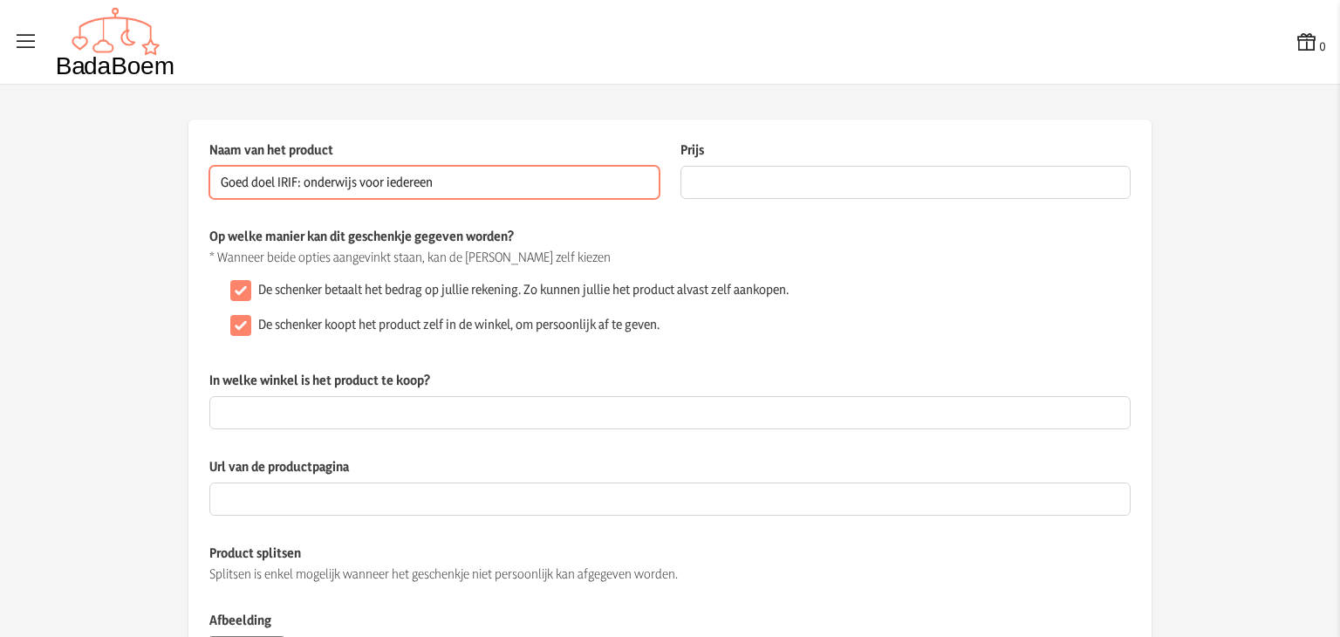
type input "Goed doel IRIF: onderwijs voor iedereen"
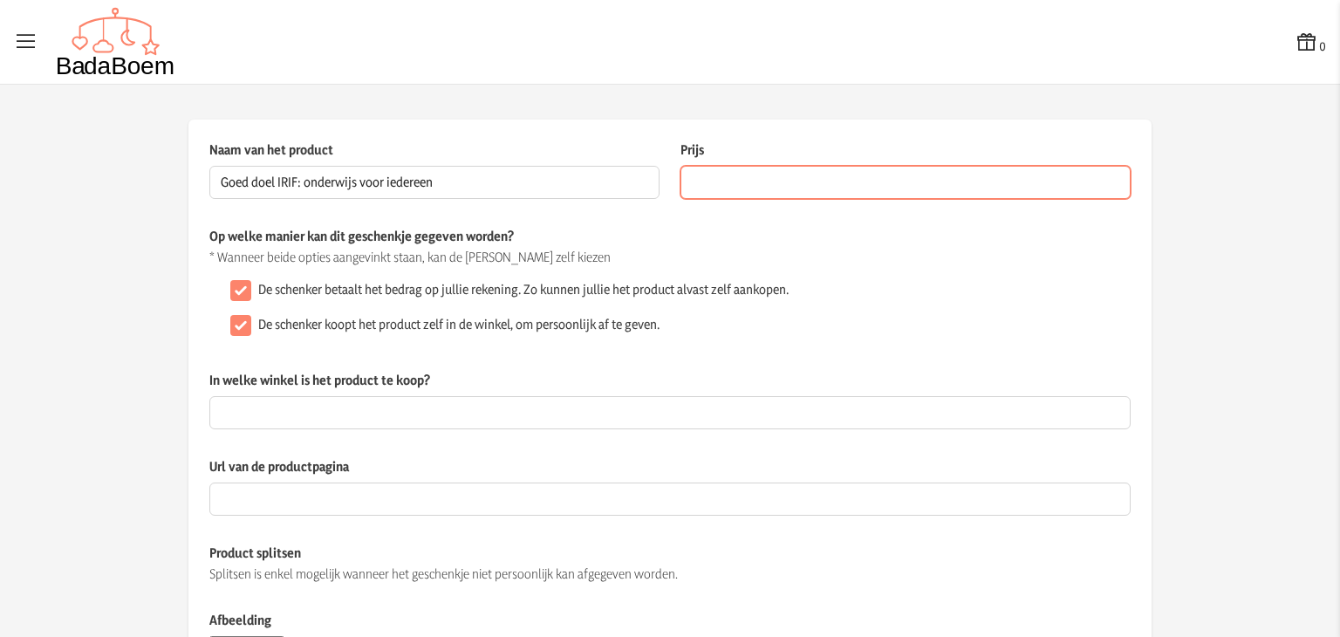
click at [726, 180] on input "Prijs" at bounding box center [905, 182] width 450 height 33
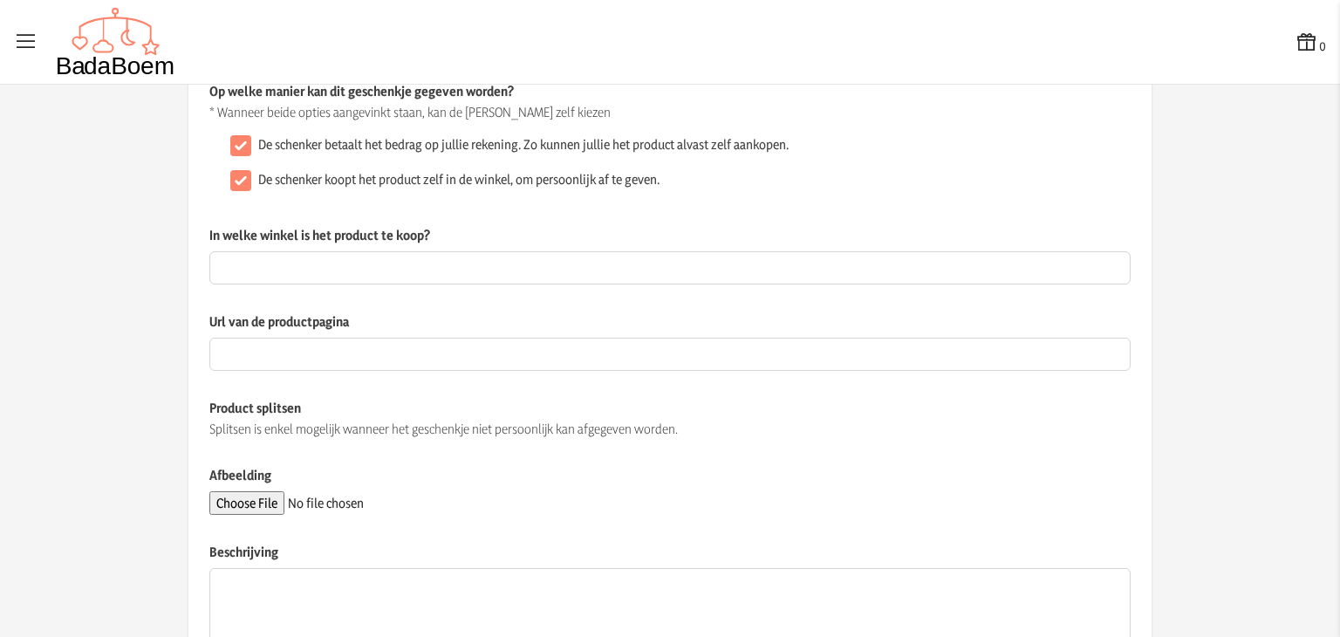
scroll to position [147, 0]
type input "45"
click at [230, 174] on input "De schenker koopt het product zelf in de winkel, om persoonlijk af te geven." at bounding box center [240, 178] width 21 height 21
checkbox input "false"
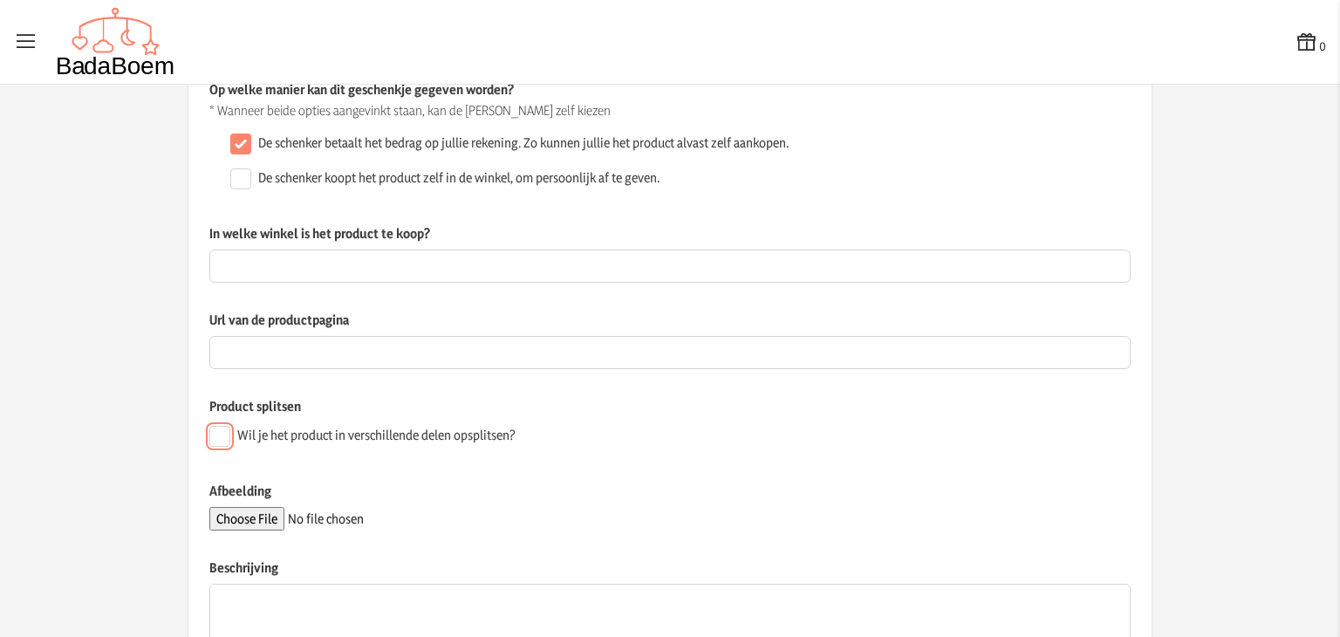
click at [209, 434] on input "Wil je het product in verschillende delen opsplitsen?" at bounding box center [219, 436] width 21 height 21
checkbox input "true"
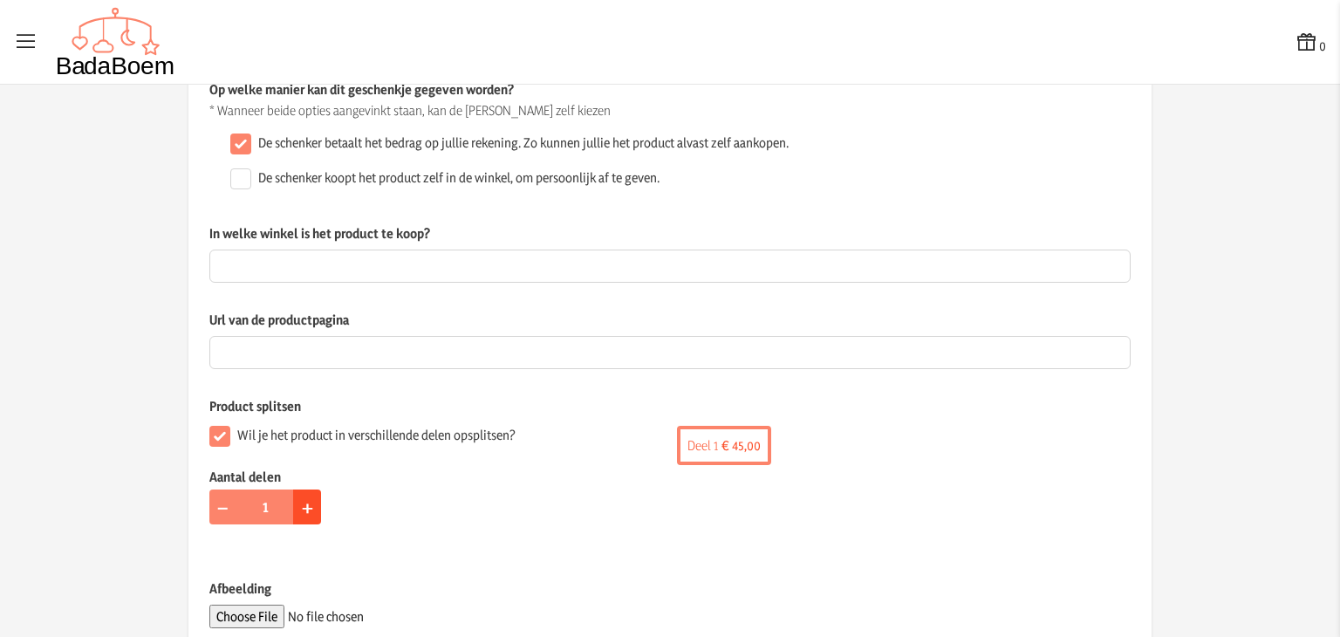
click at [304, 513] on span "+" at bounding box center [307, 506] width 11 height 27
type input "3"
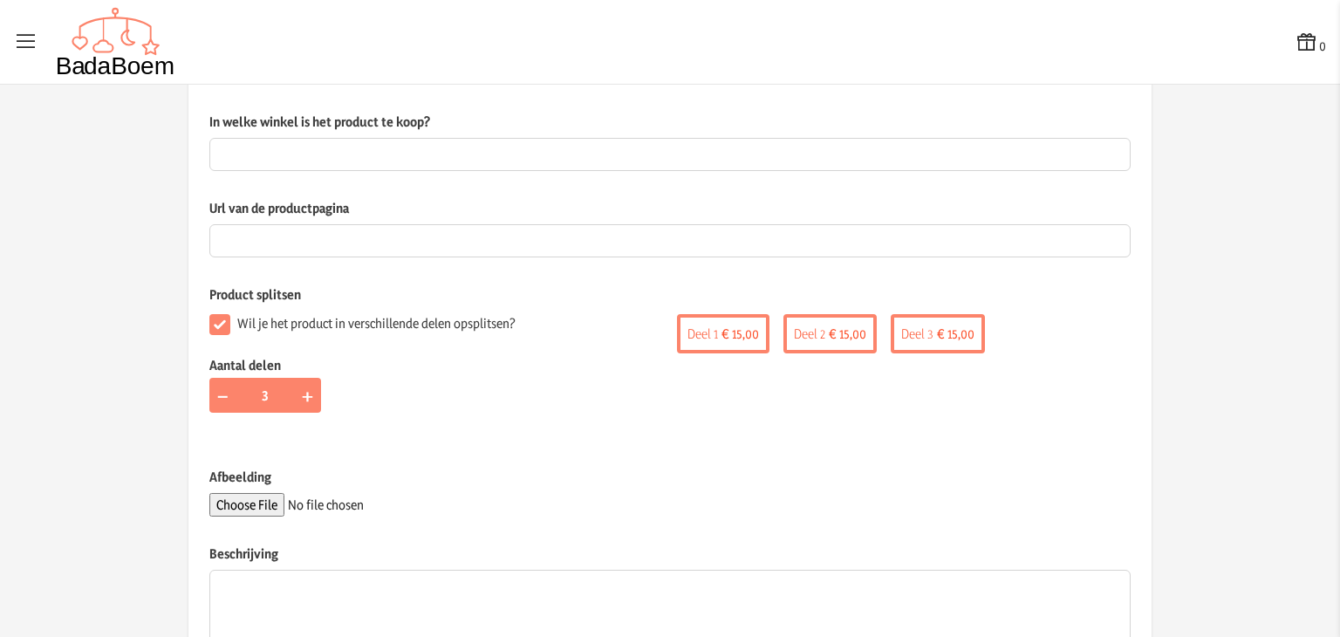
scroll to position [389, 0]
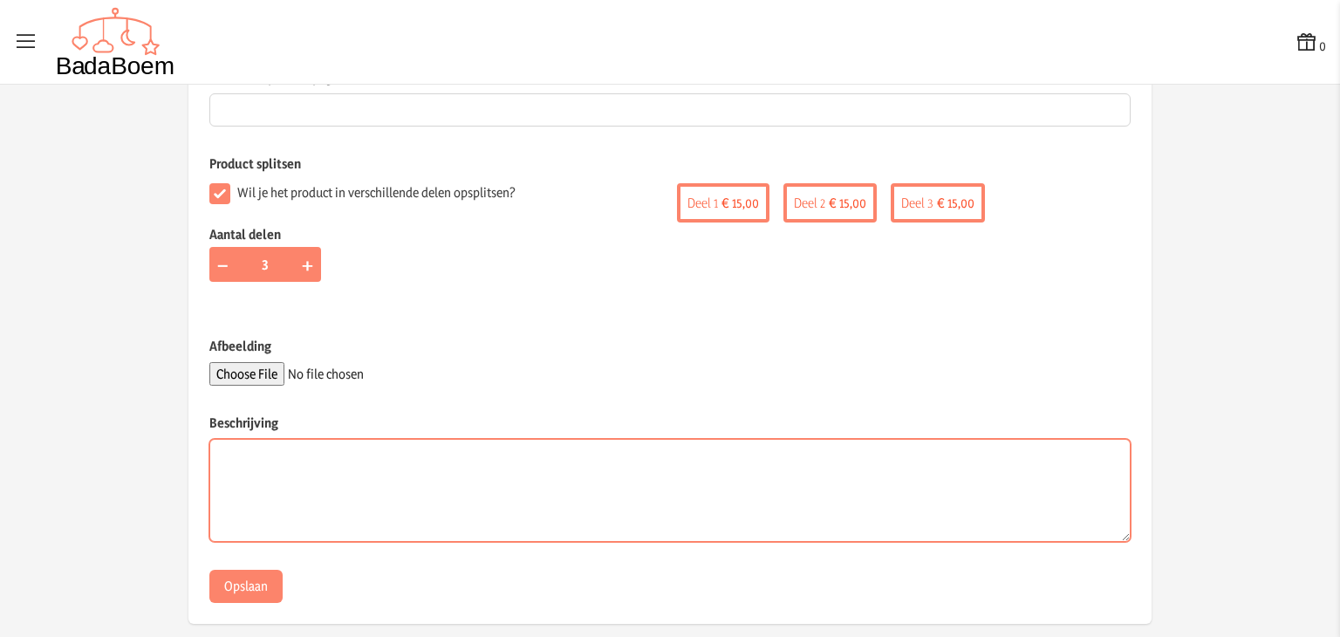
click at [338, 488] on textarea "Beschrijving" at bounding box center [669, 490] width 921 height 103
paste textarea "[URL][DOMAIN_NAME]"
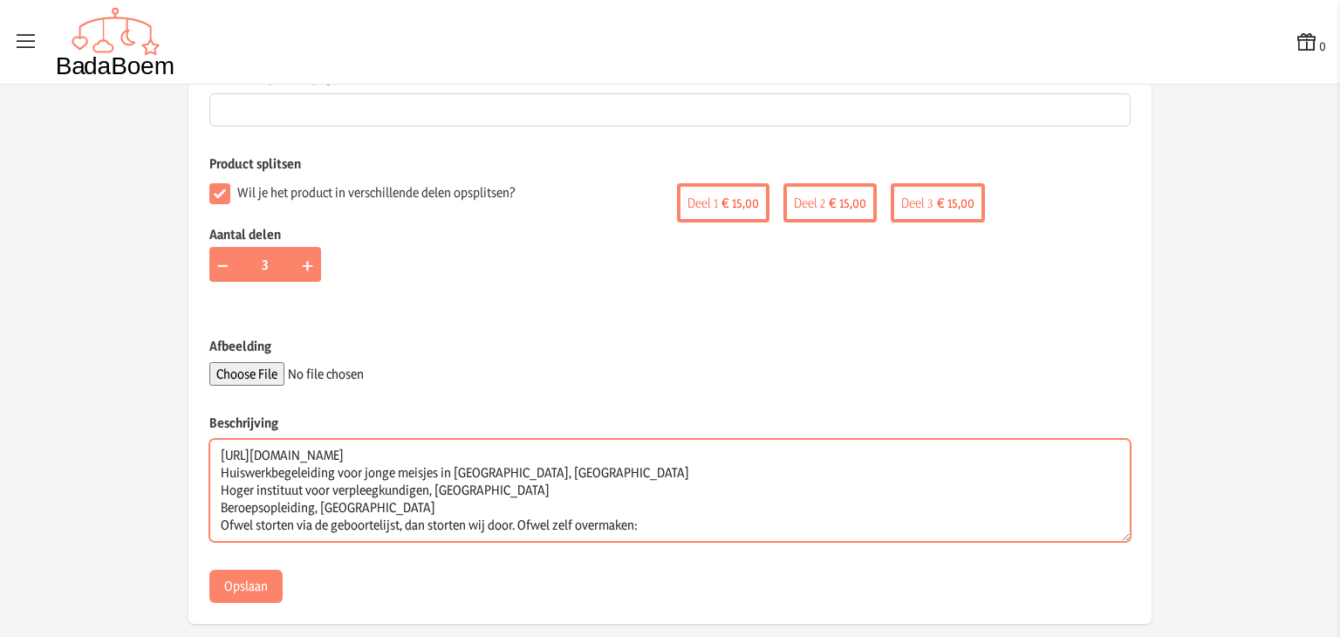
paste textarea "Begunstigde: International Resource In Formation ivzw [STREET_ADDRESS] [PHONE_N…"
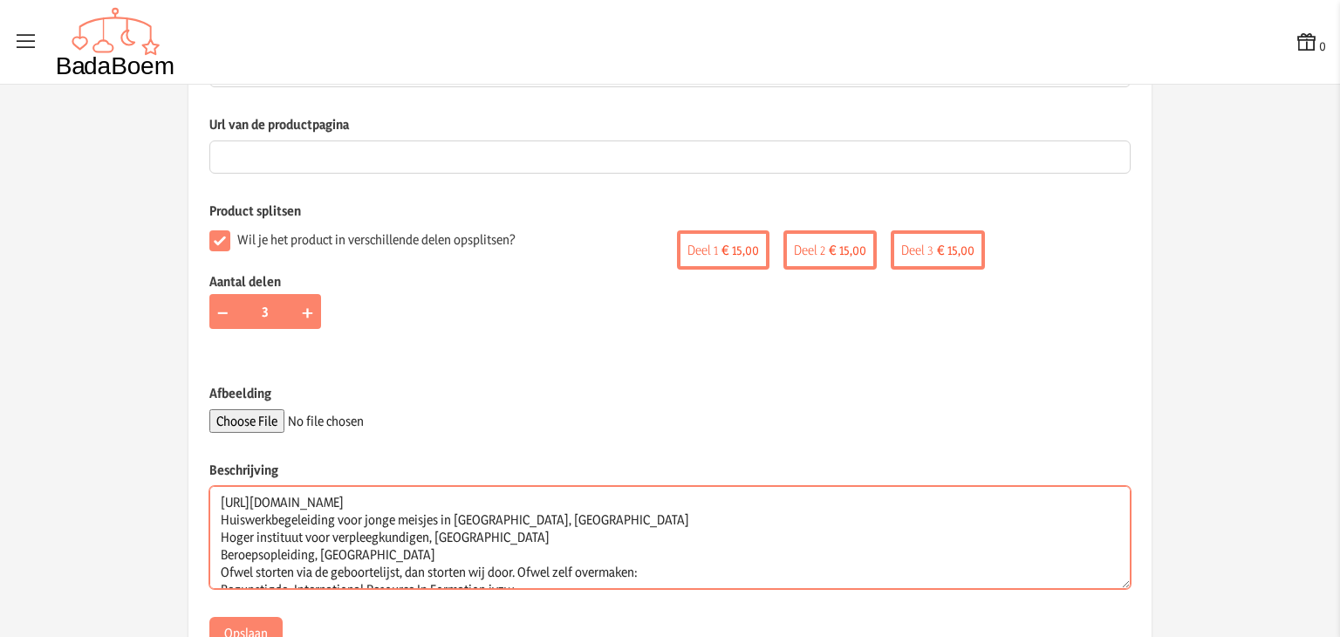
scroll to position [13, 0]
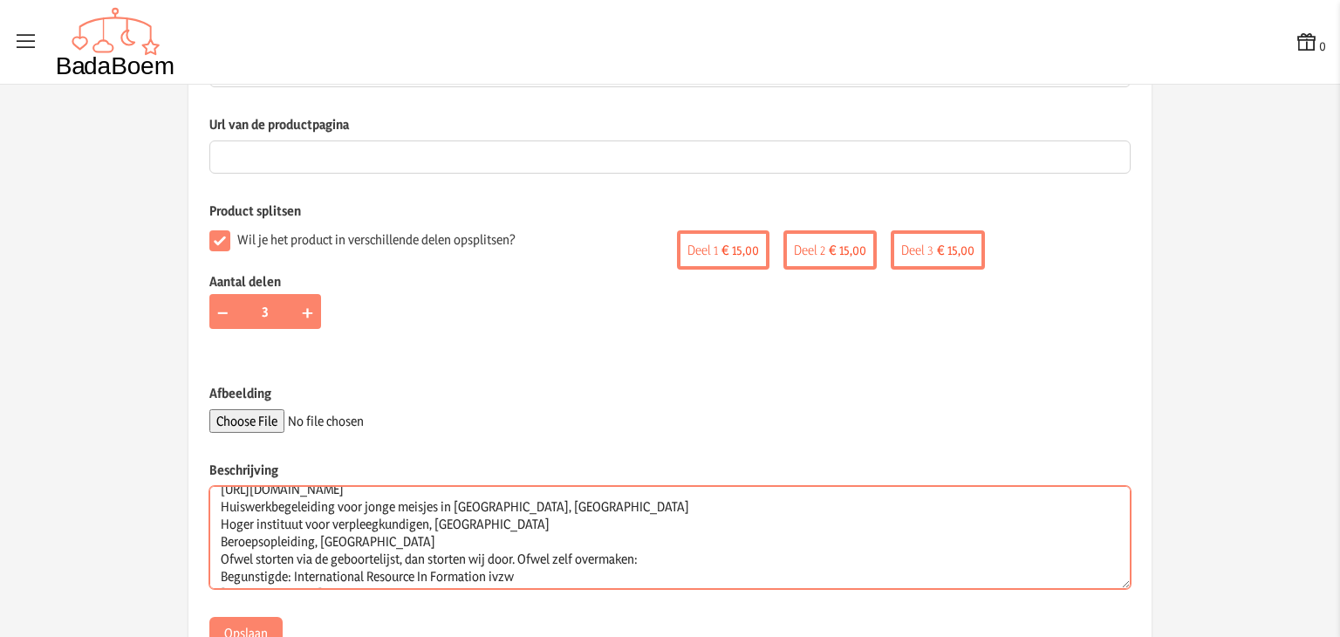
click at [504, 542] on textarea "[URL][DOMAIN_NAME] Huiswerkbegeleiding voor jonge meisjes in [GEOGRAPHIC_DATA],…" at bounding box center [669, 537] width 921 height 103
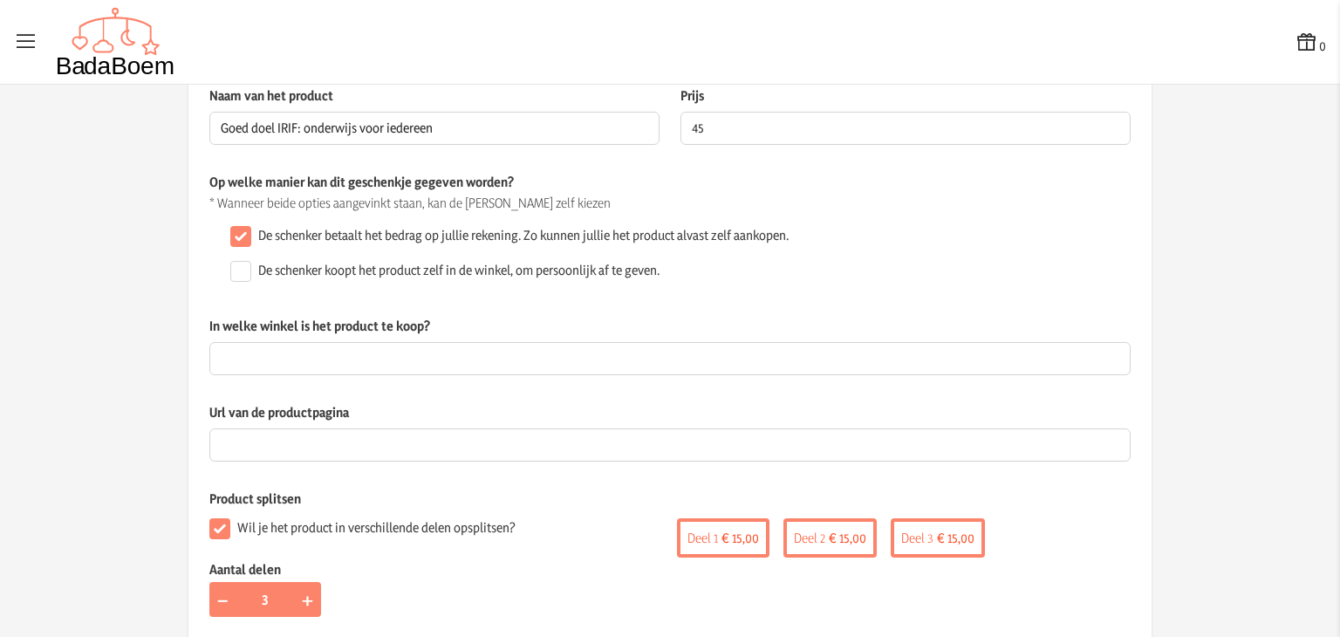
scroll to position [52, 0]
type textarea "[URL][DOMAIN_NAME] Huiswerkbegeleiding voor jonge meisjes in [GEOGRAPHIC_DATA],…"
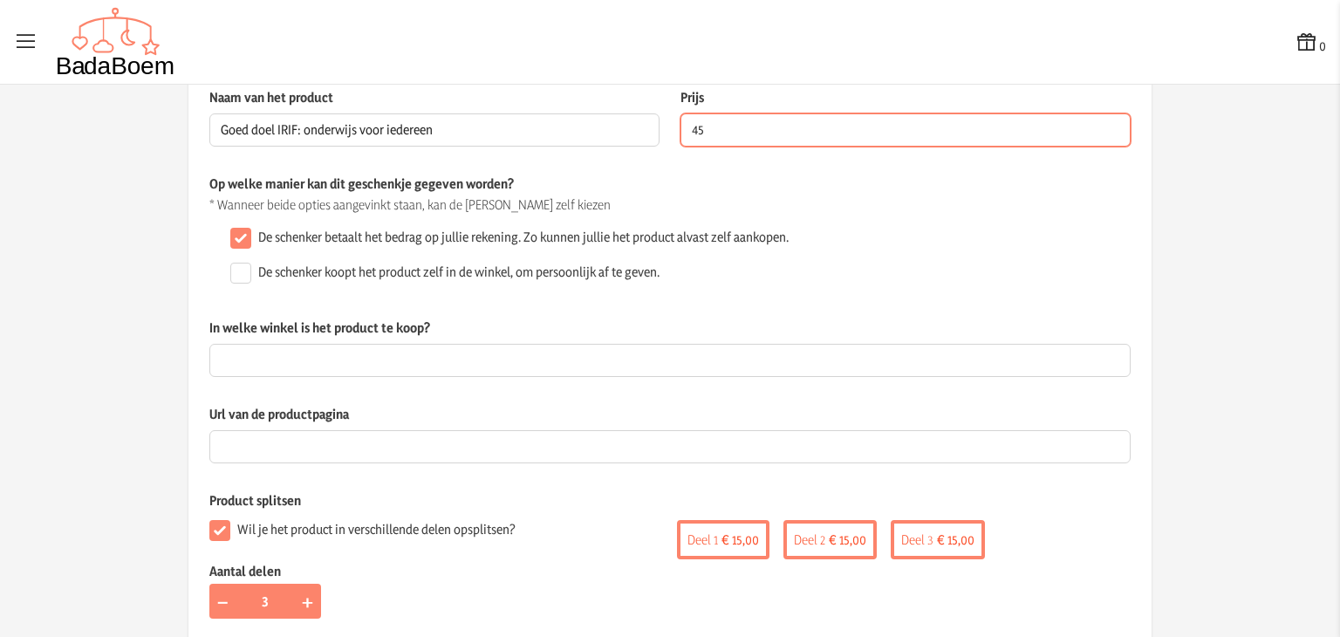
click at [736, 123] on input "45" at bounding box center [905, 129] width 450 height 33
type input "60"
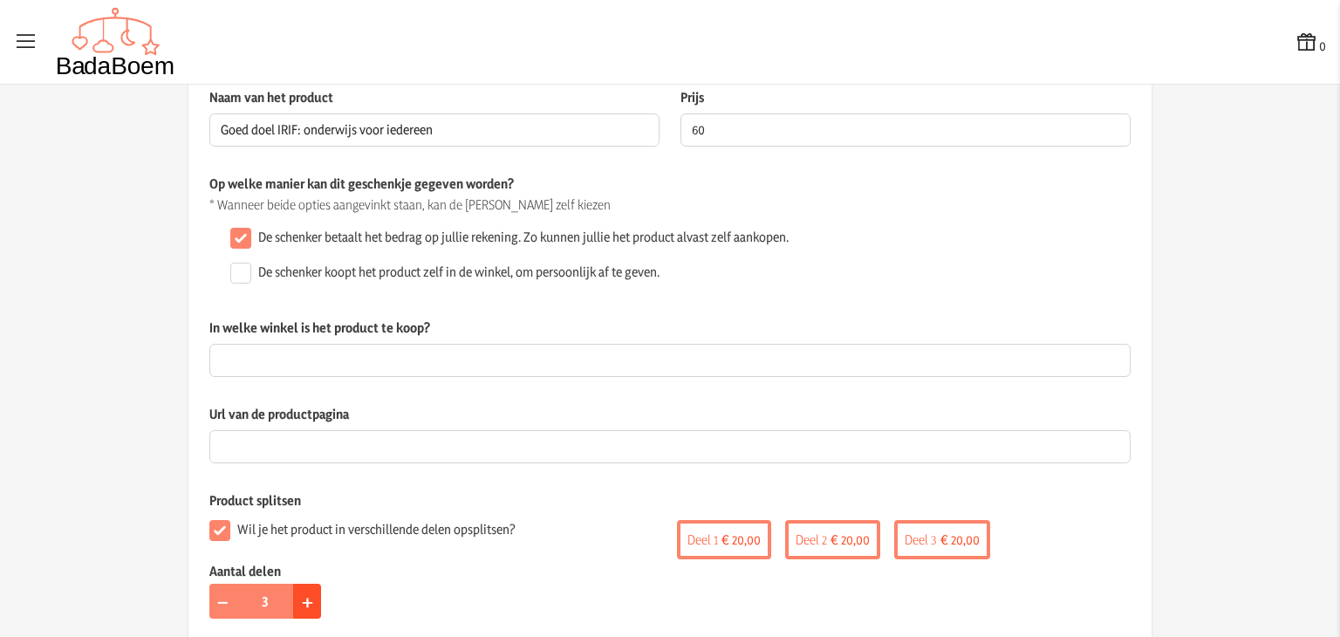
click at [293, 600] on button "+" at bounding box center [307, 601] width 28 height 35
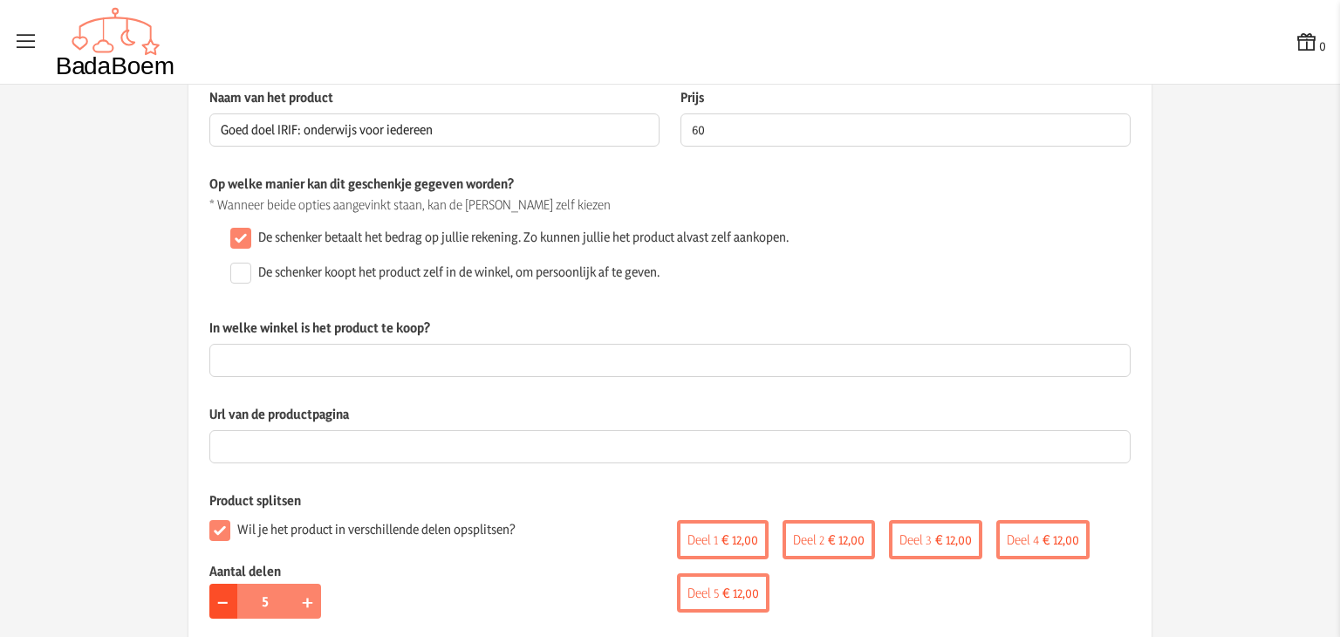
click at [209, 596] on button "−" at bounding box center [223, 601] width 28 height 35
type input "4"
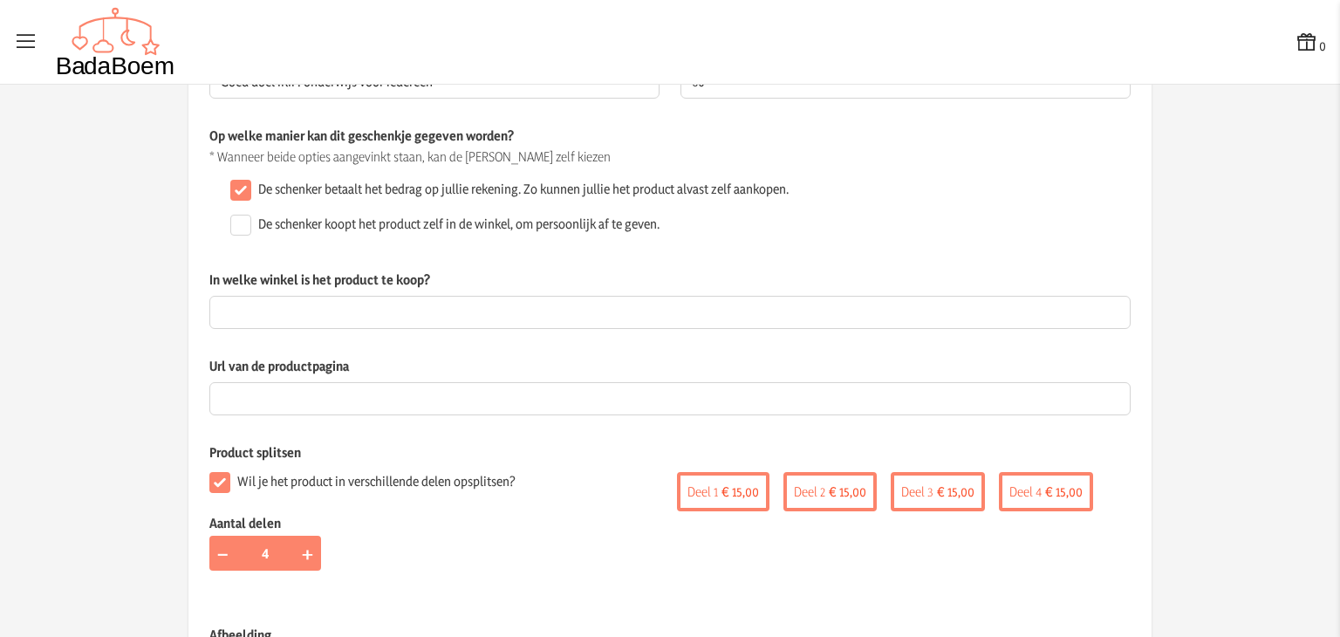
scroll to position [0, 0]
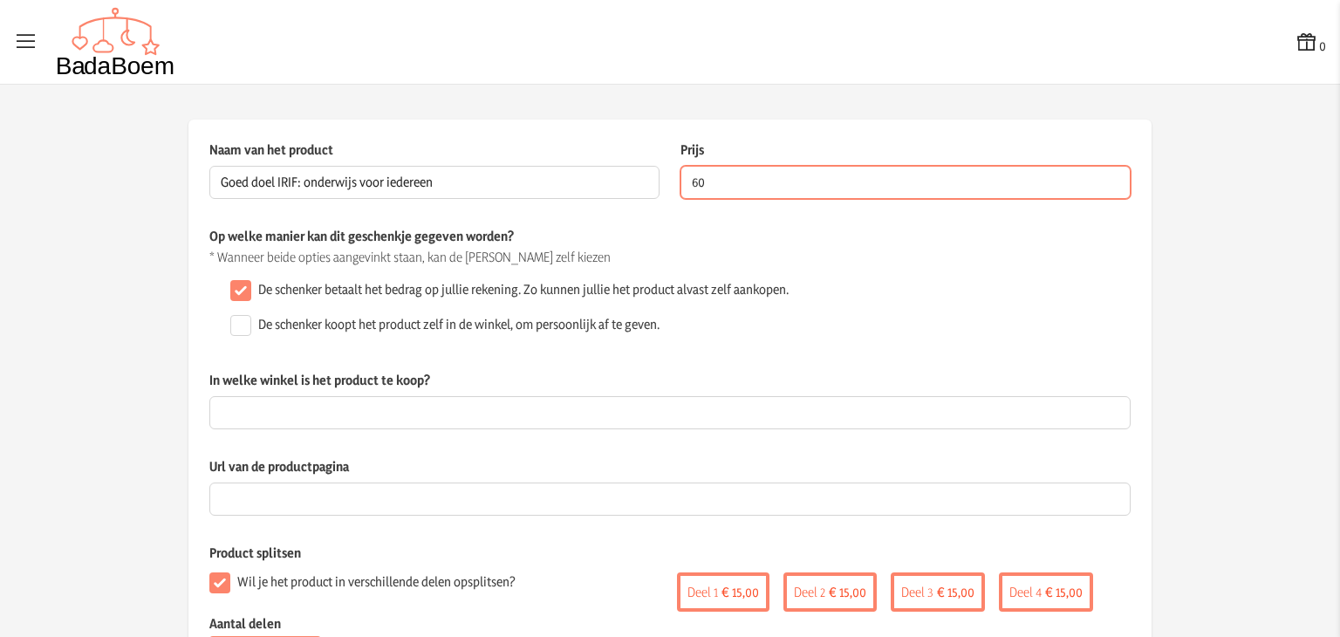
click at [721, 190] on input "60" at bounding box center [905, 182] width 450 height 33
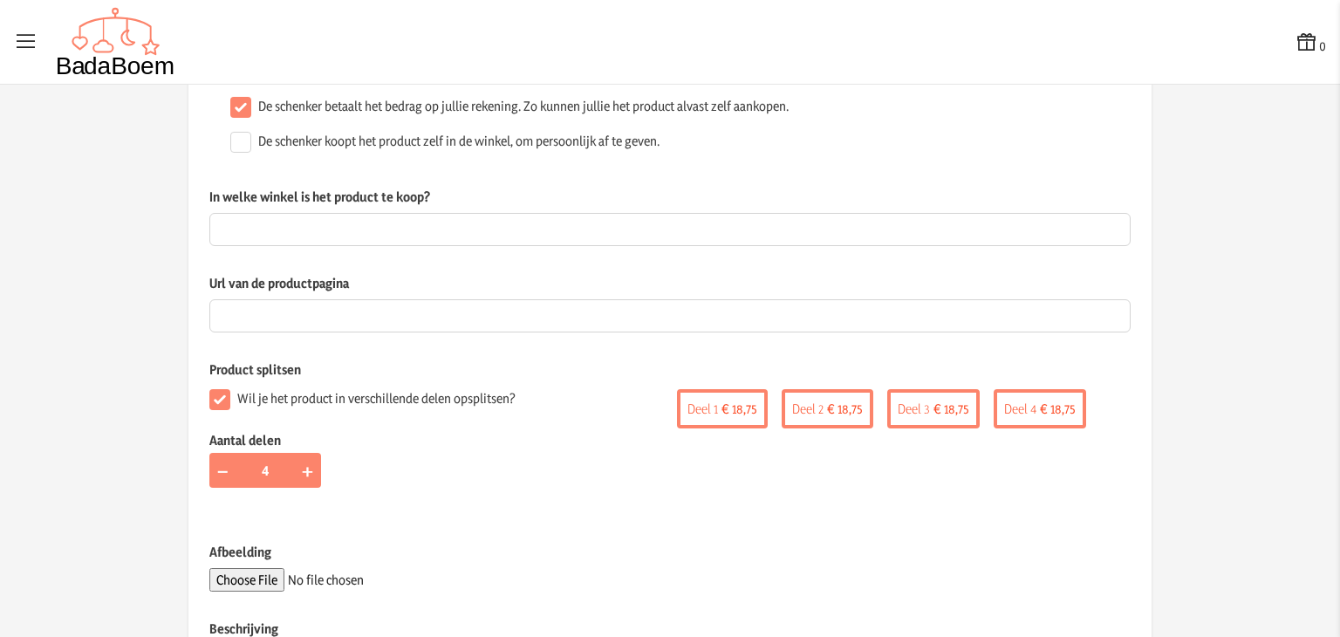
scroll to position [188, 0]
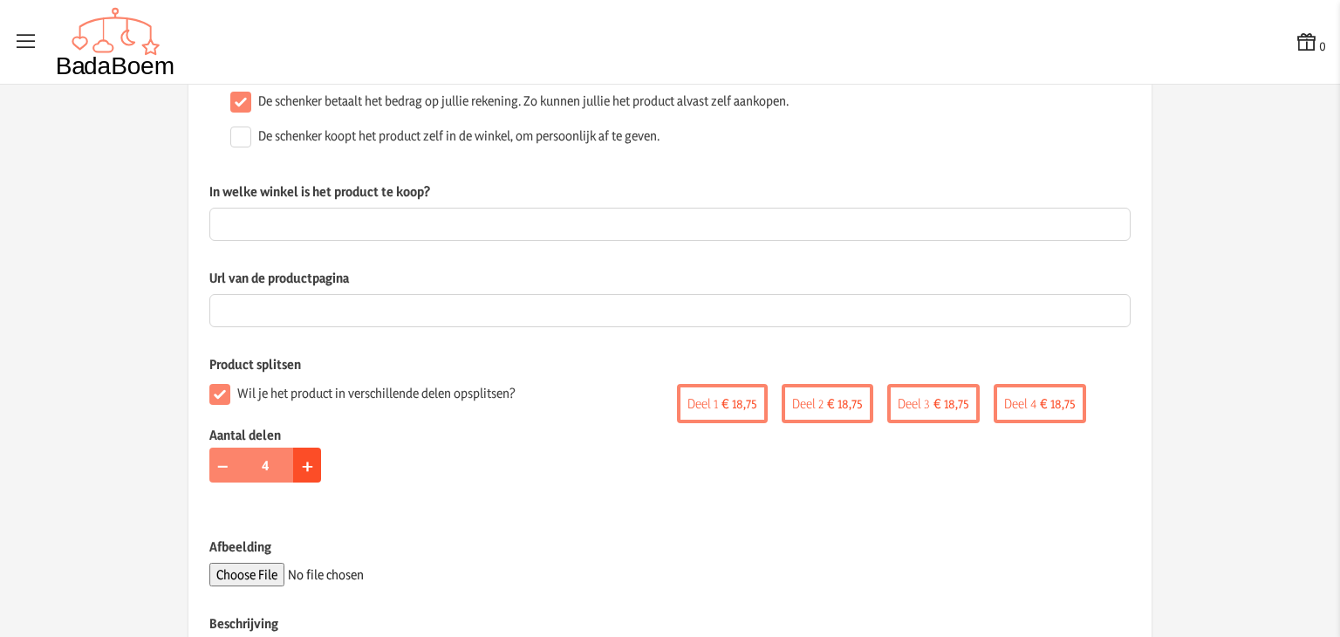
type input "75"
click at [305, 455] on span "+" at bounding box center [307, 464] width 11 height 27
type input "5"
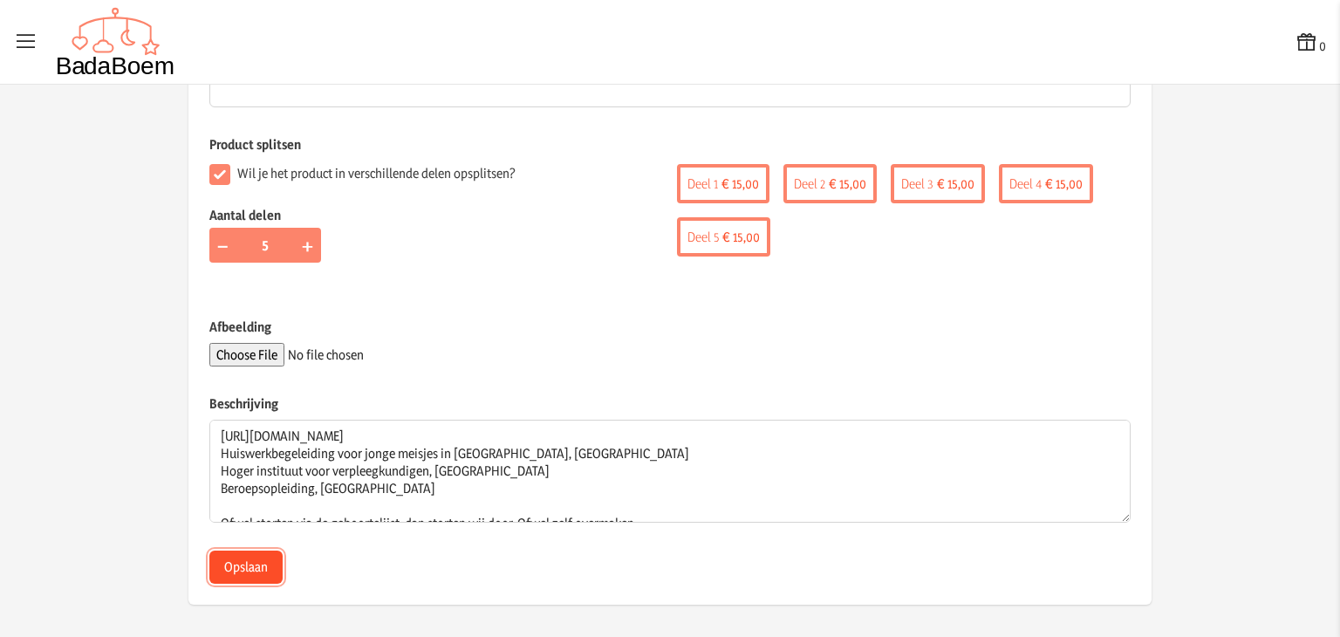
click at [249, 563] on button "Opslaan" at bounding box center [245, 566] width 73 height 33
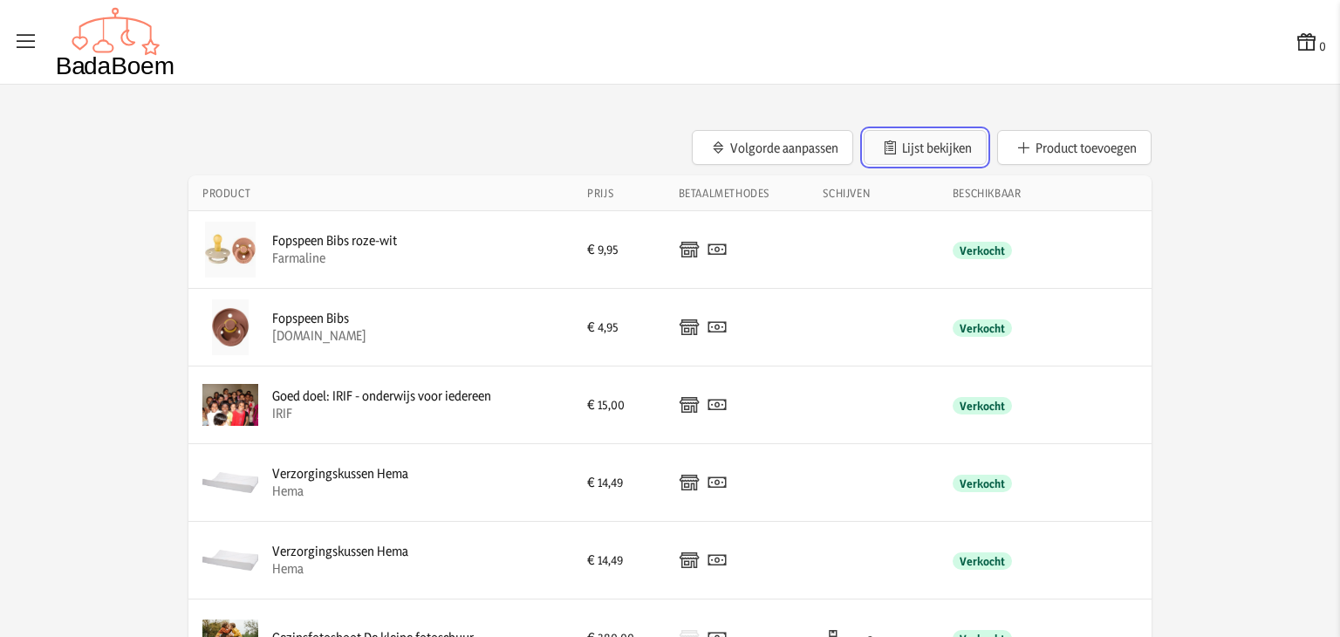
click at [918, 140] on button "Lijst bekijken" at bounding box center [924, 147] width 123 height 35
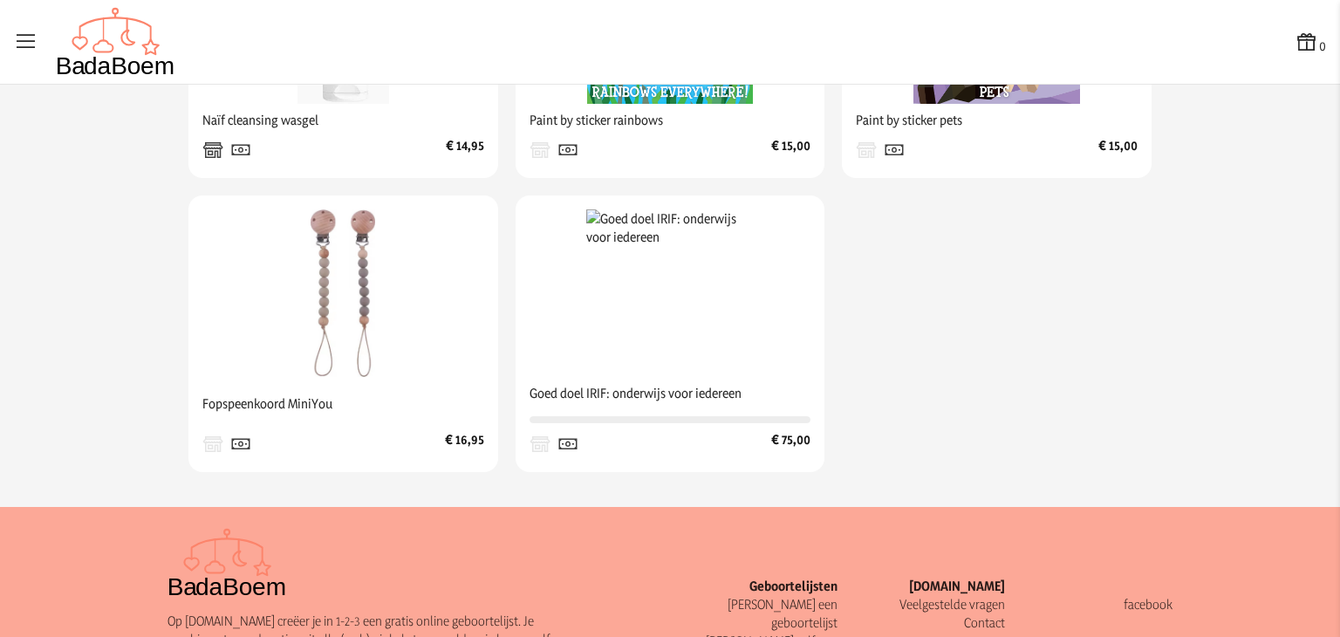
scroll to position [624, 0]
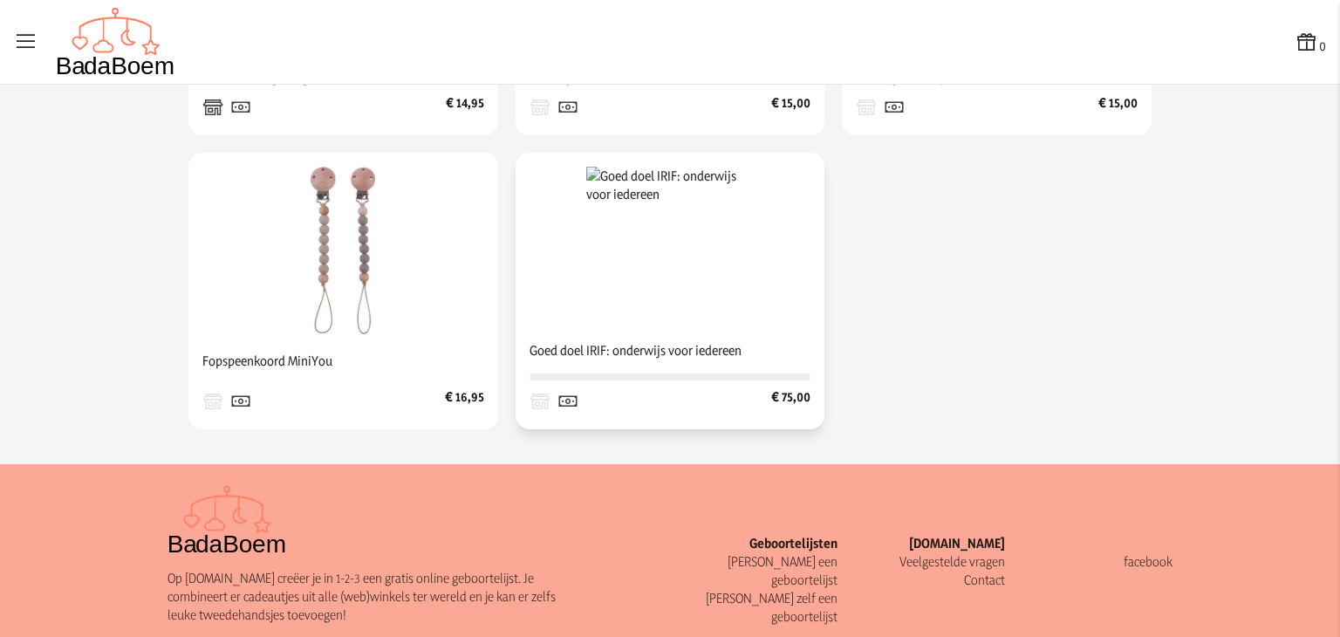
click at [654, 270] on img at bounding box center [669, 250] width 167 height 167
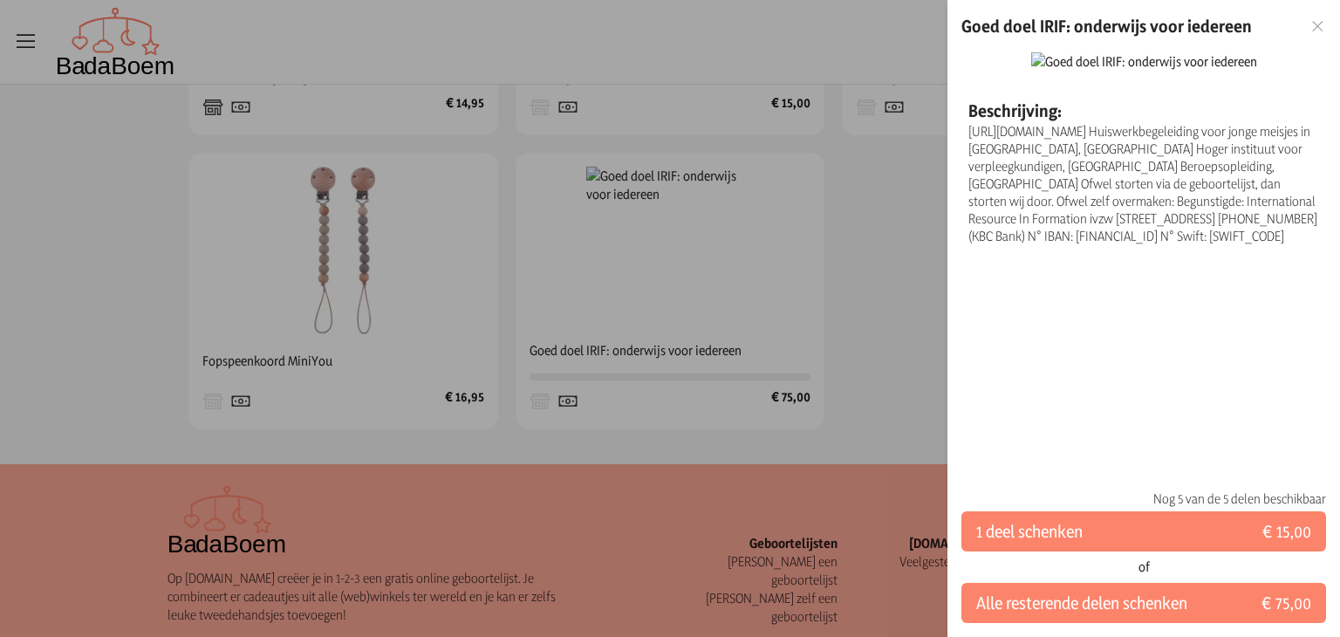
click at [1314, 20] on icon at bounding box center [1317, 26] width 17 height 12
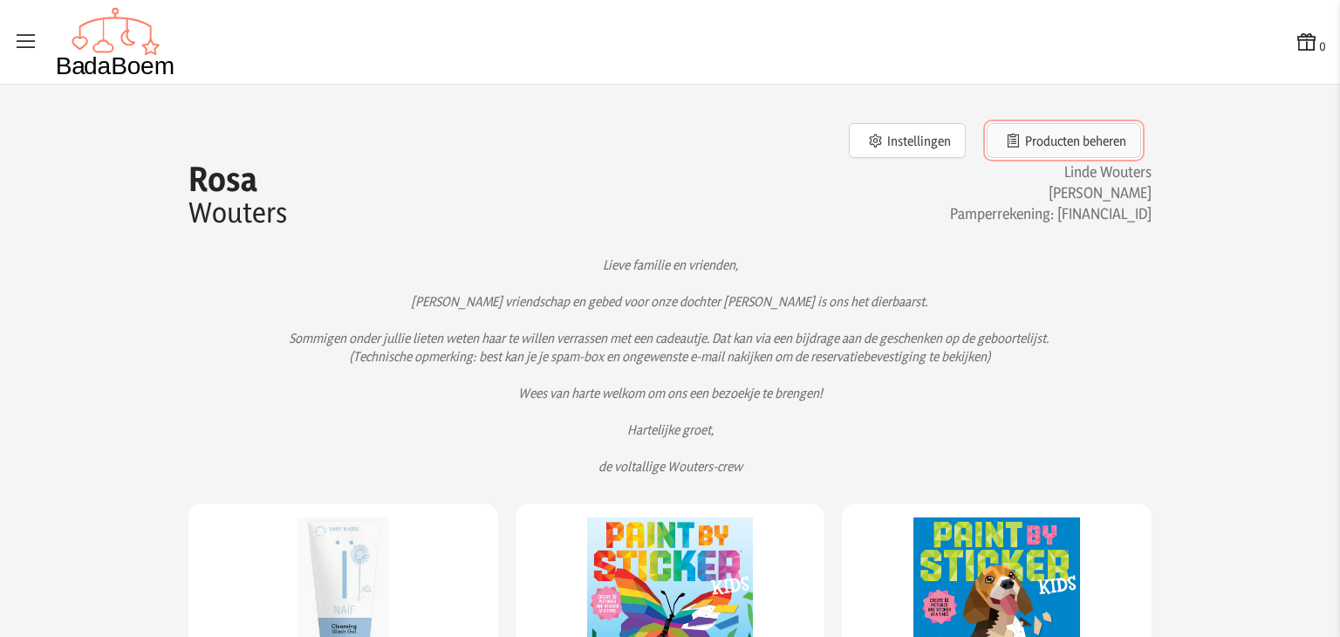
click at [1030, 139] on button "Producten beheren" at bounding box center [1063, 140] width 154 height 35
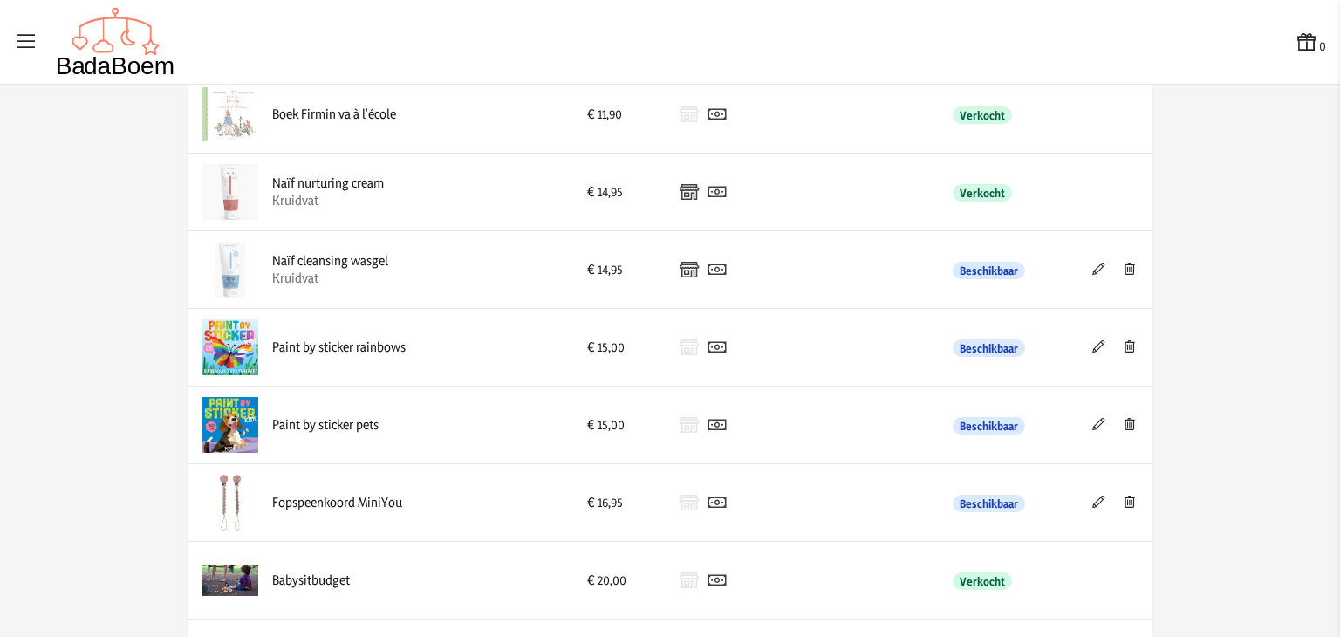
scroll to position [2369, 0]
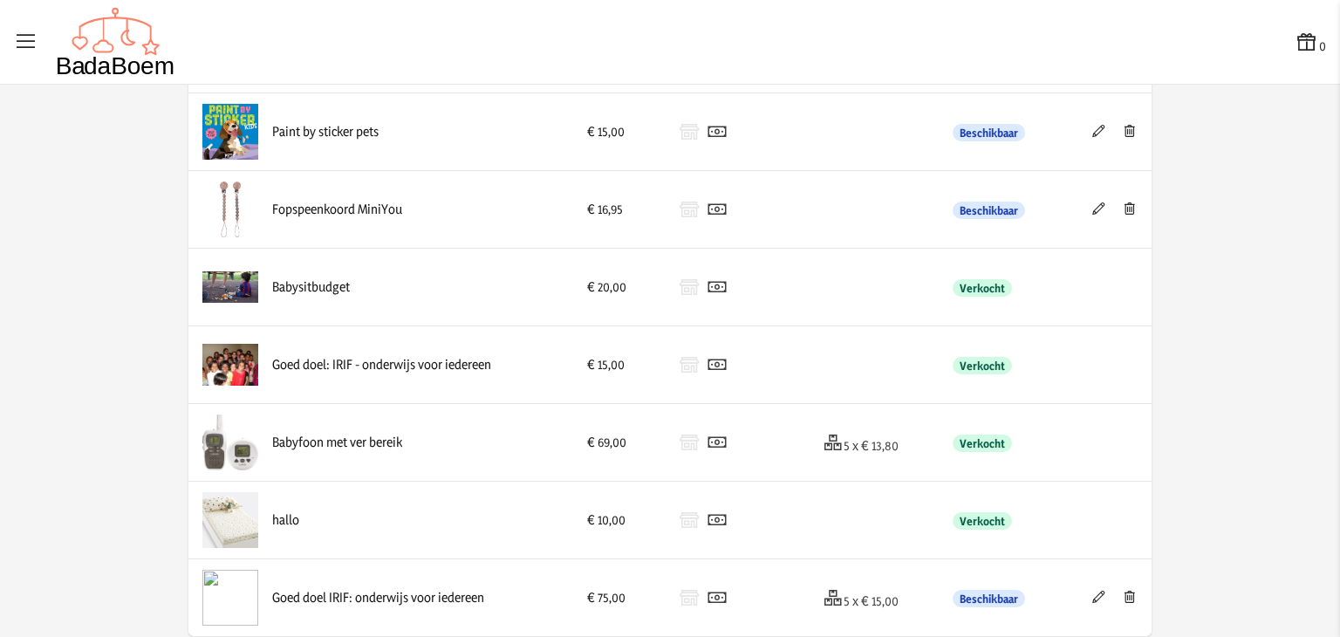
click at [373, 579] on div "Goed doel IRIF: onderwijs voor iedereen" at bounding box center [380, 598] width 357 height 56
click at [234, 601] on img at bounding box center [230, 598] width 56 height 56
click at [1090, 590] on icon at bounding box center [1098, 596] width 17 height 12
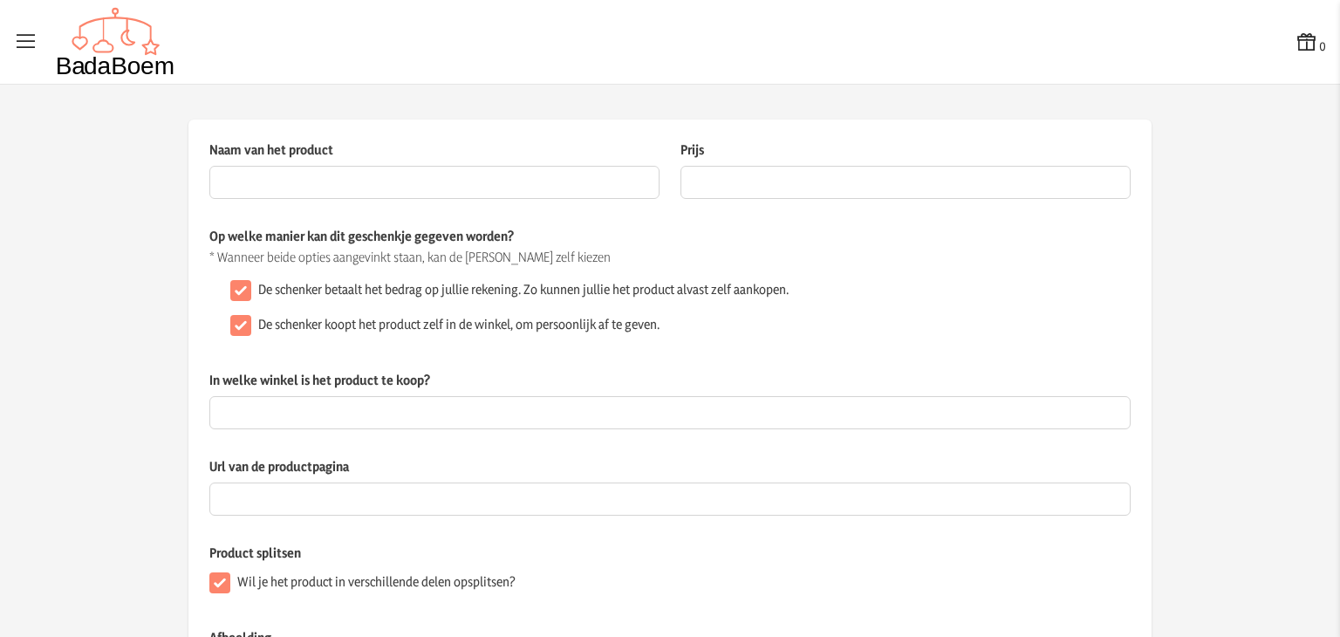
type input "Goed doel IRIF: onderwijs voor iedereen"
type input "75"
checkbox input "false"
checkbox input "true"
type textarea "[URL][DOMAIN_NAME] Huiswerkbegeleiding voor jonge meisjes in [GEOGRAPHIC_DATA],…"
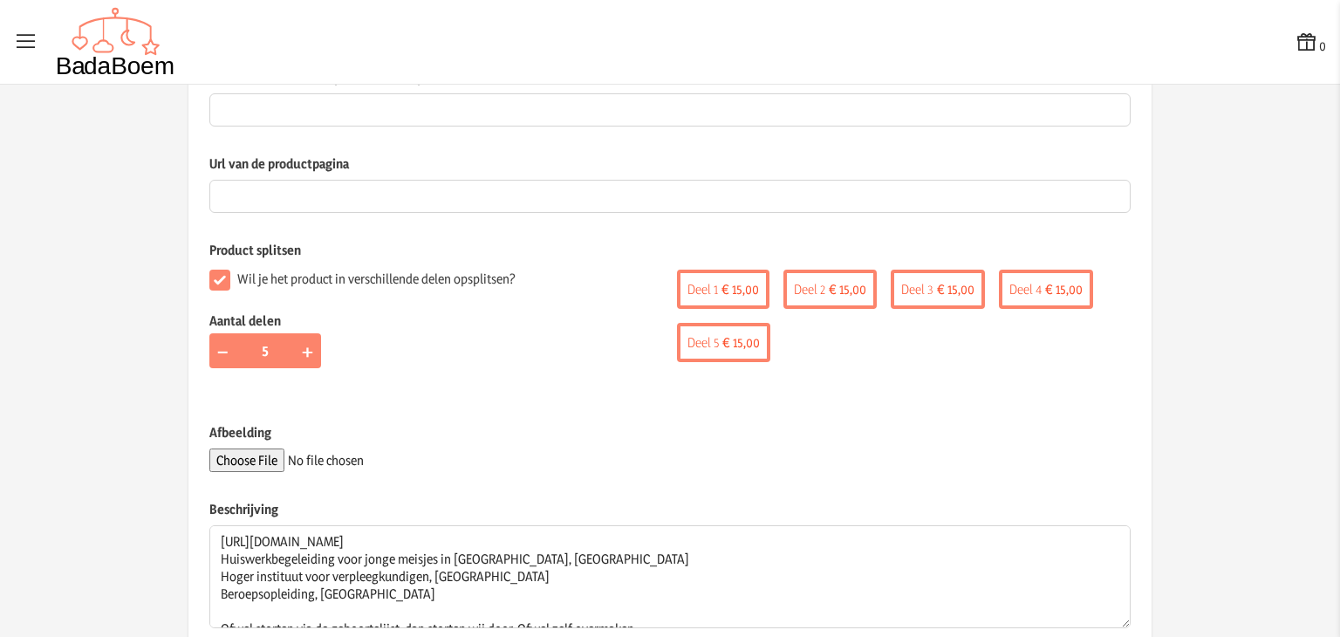
scroll to position [311, 0]
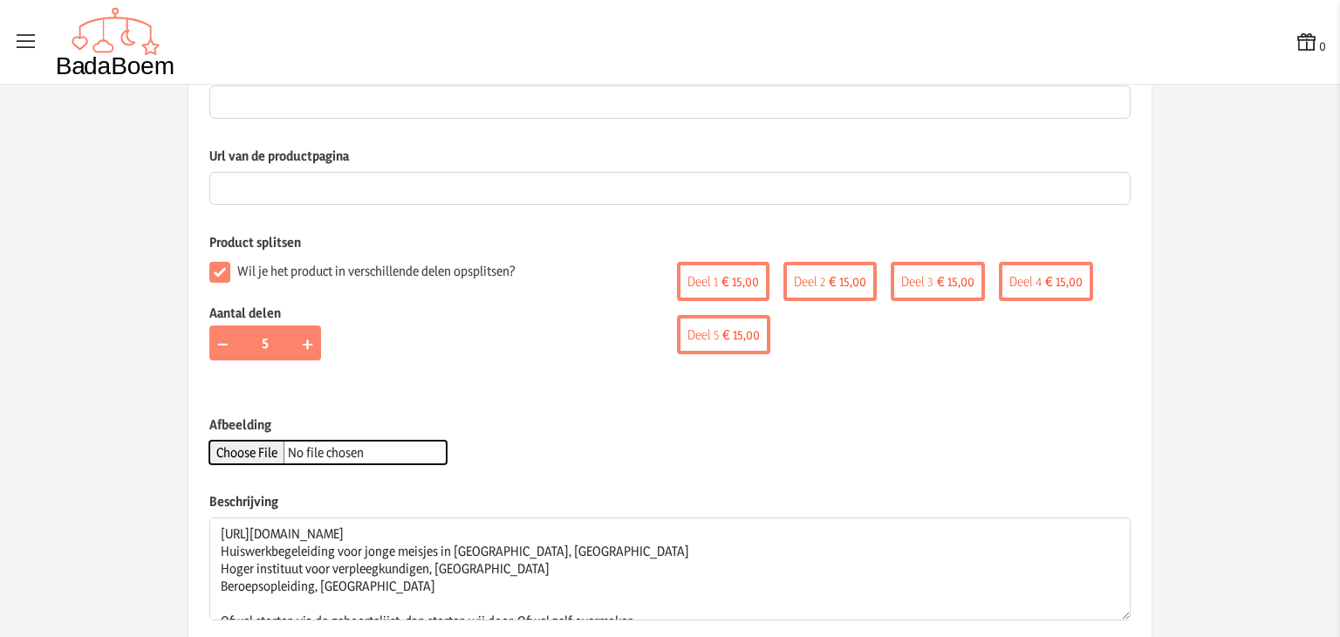
click at [282, 451] on input "Afbeelding" at bounding box center [327, 452] width 237 height 24
type input "C:\fakepath\1-1.jpg"
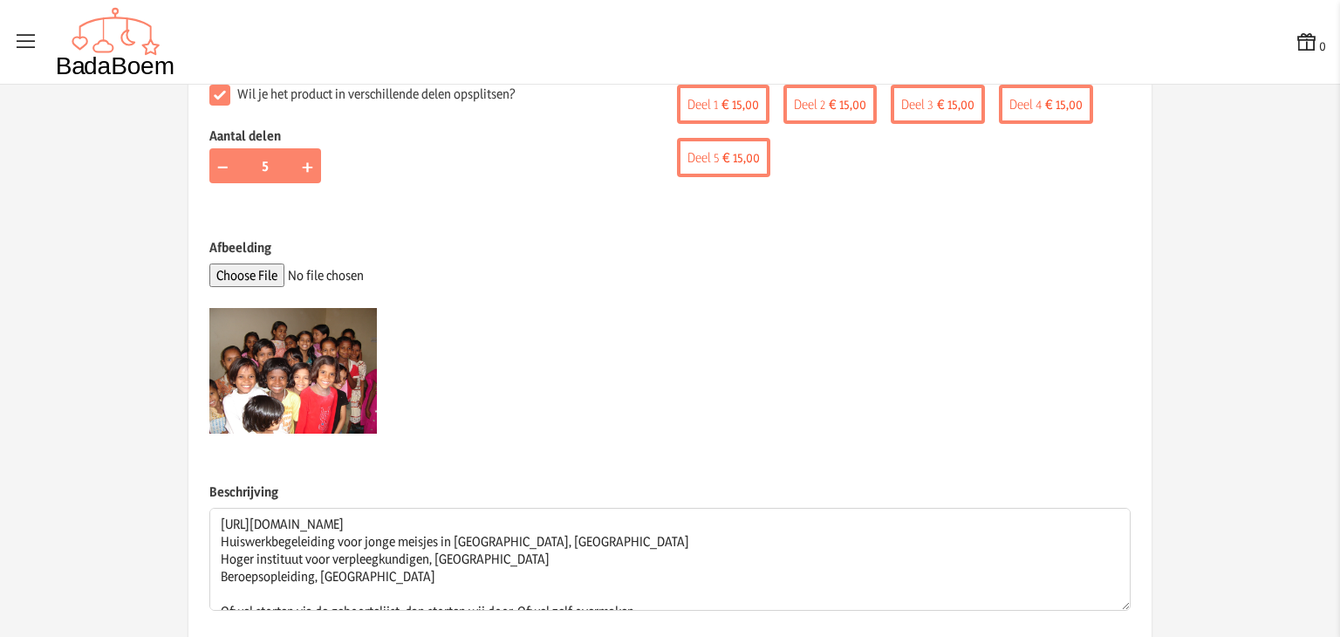
scroll to position [576, 0]
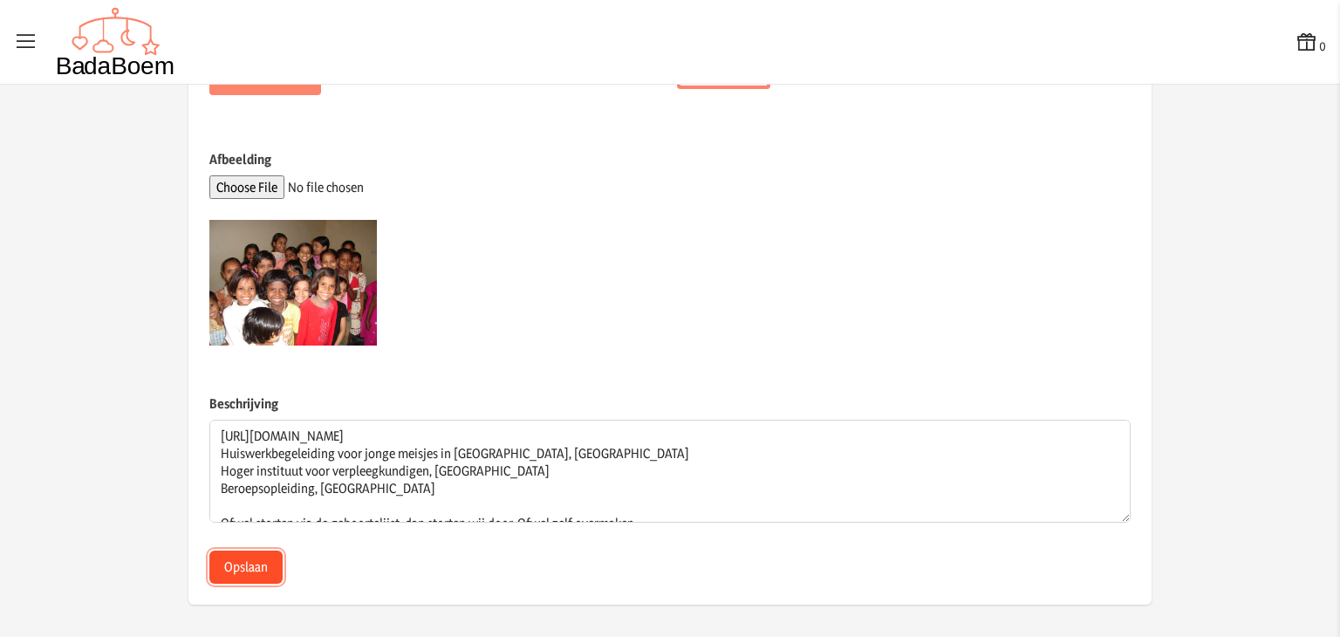
click at [261, 559] on button "Opslaan" at bounding box center [245, 566] width 73 height 33
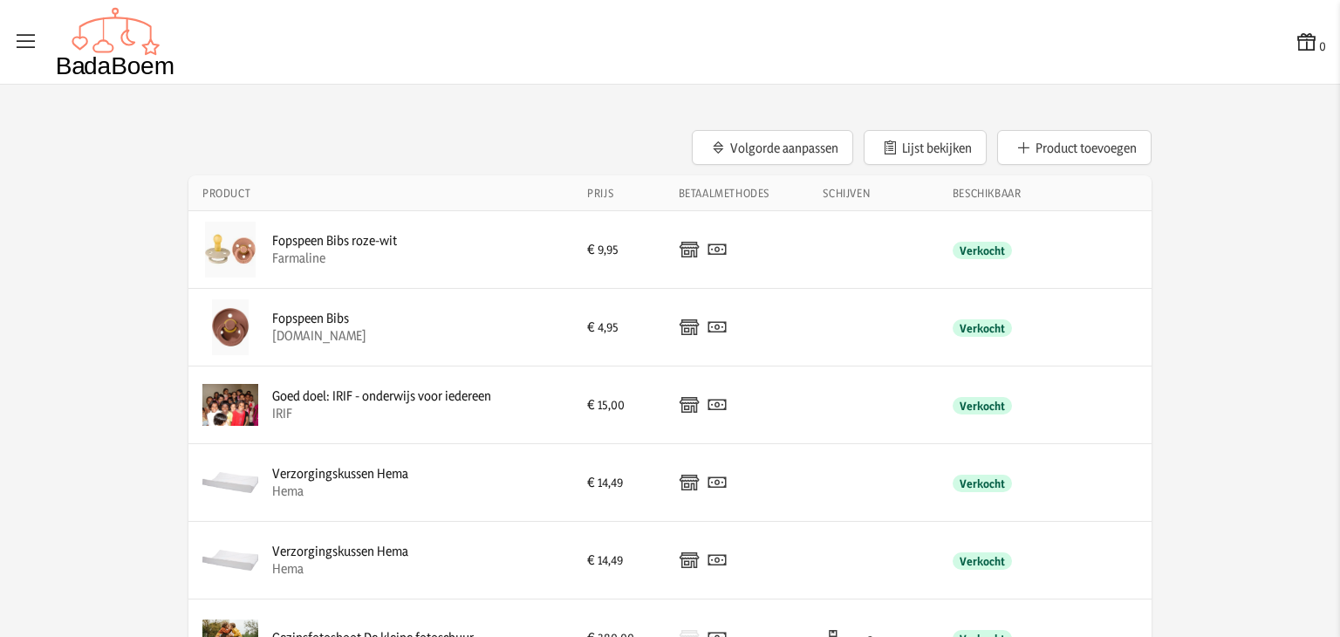
click at [110, 68] on img at bounding box center [115, 42] width 119 height 70
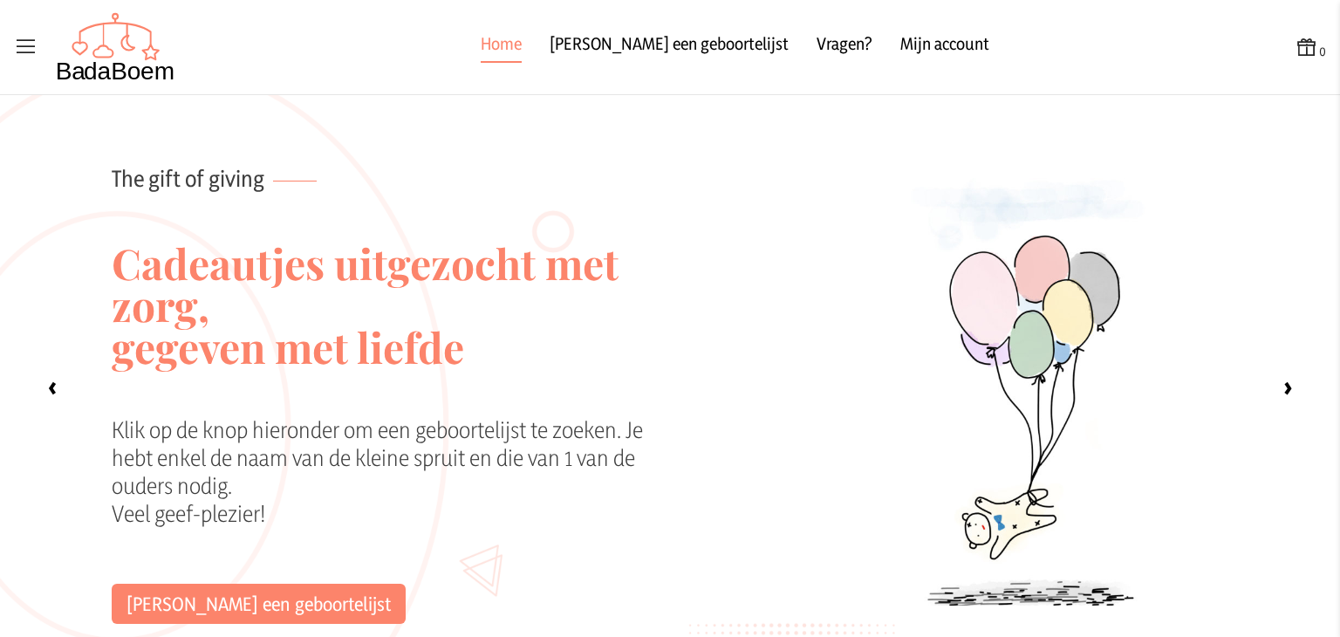
click at [41, 45] on div at bounding box center [94, 47] width 161 height 70
click at [14, 49] on icon at bounding box center [26, 47] width 24 height 24
click at [2, 2] on input "checkbox" at bounding box center [1, 1] width 2 height 2
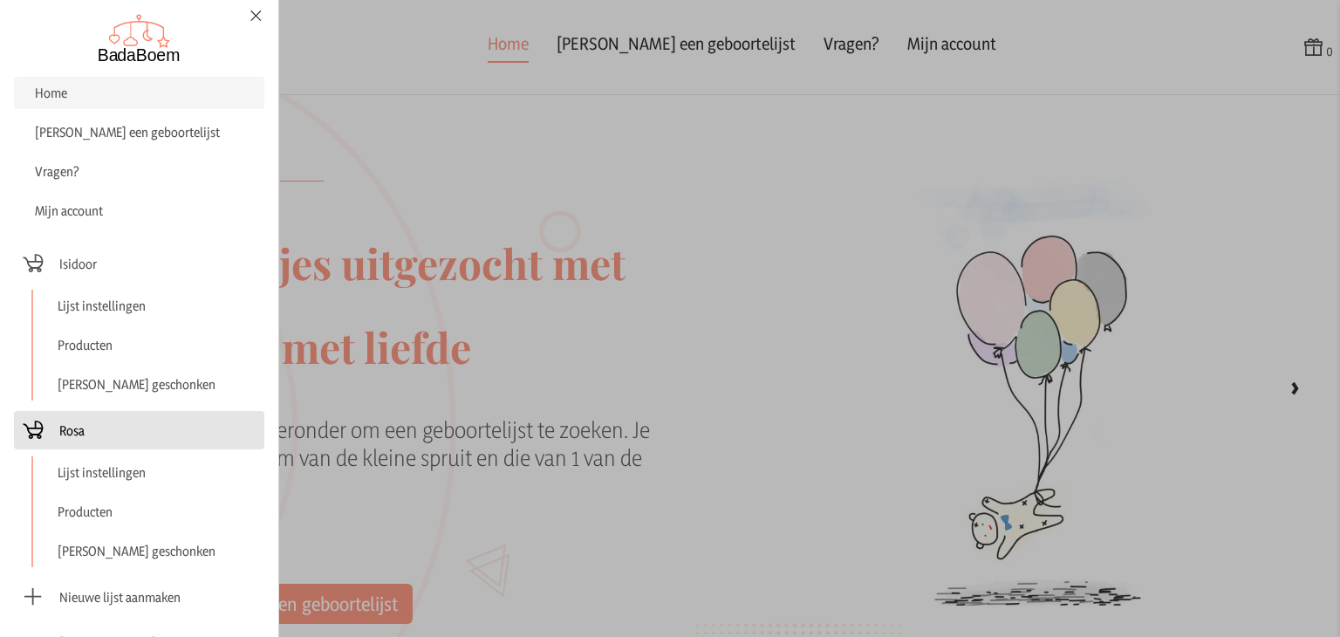
click at [99, 421] on span "Rosa" at bounding box center [139, 430] width 236 height 24
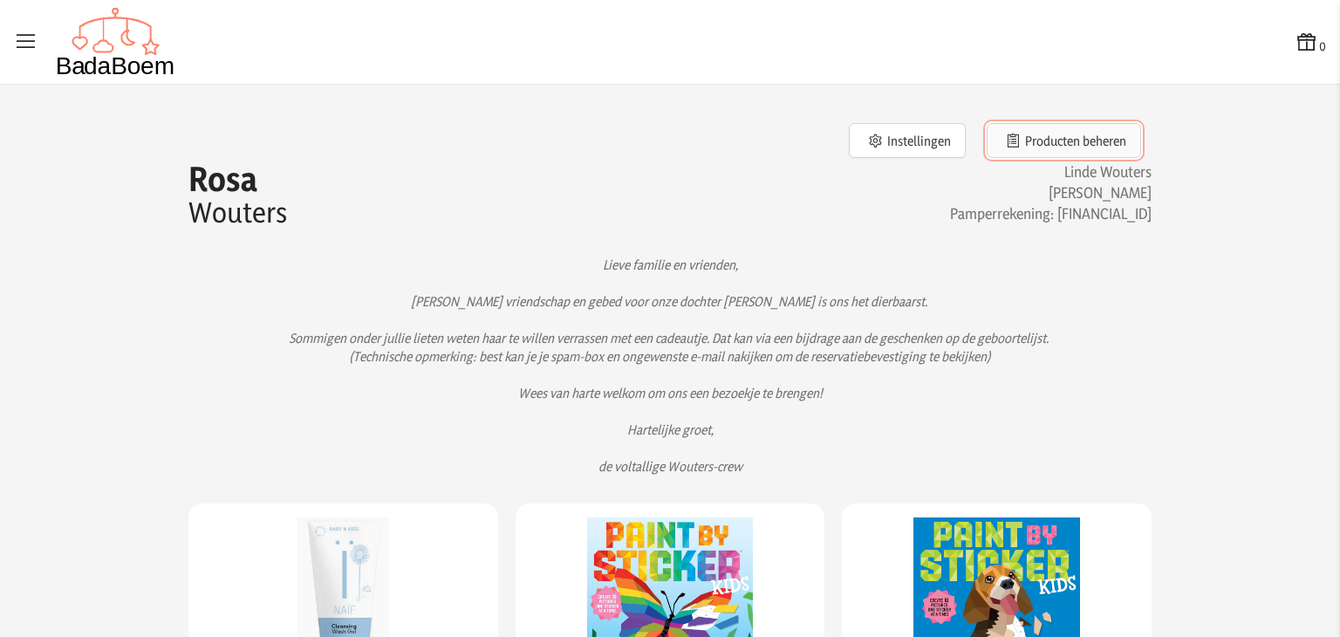
click at [1033, 135] on button "Producten beheren" at bounding box center [1063, 140] width 154 height 35
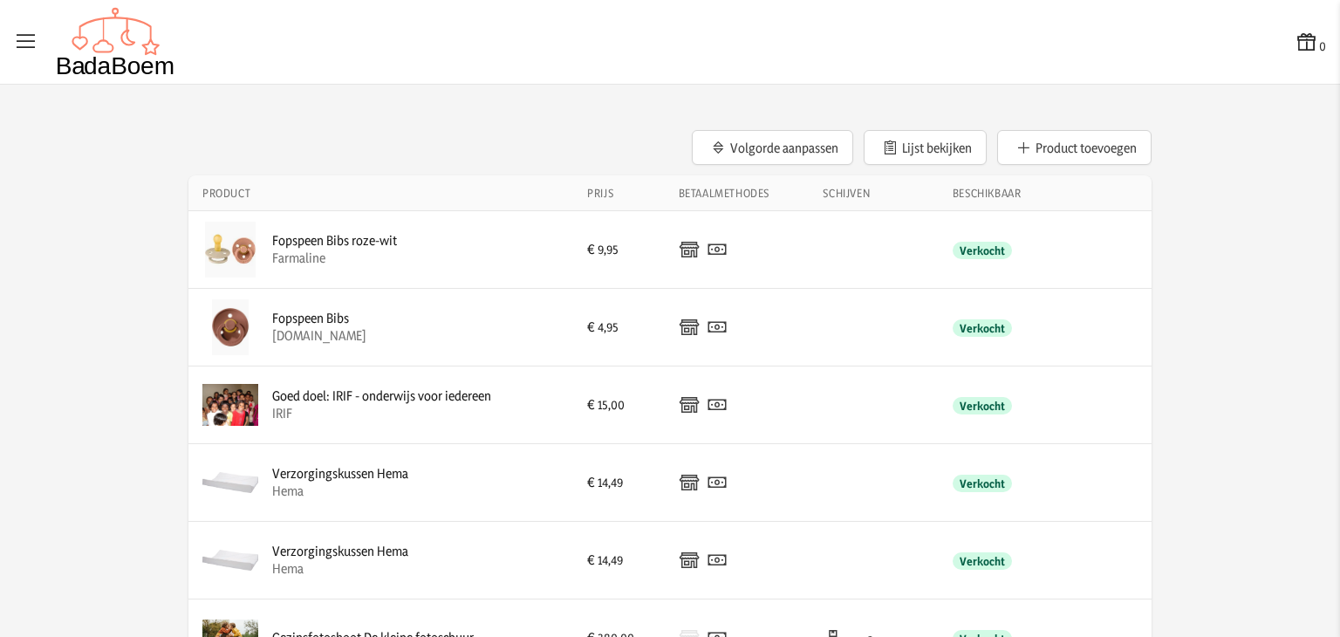
click at [24, 44] on icon at bounding box center [26, 42] width 24 height 24
click at [2, 2] on input "checkbox" at bounding box center [1, 1] width 2 height 2
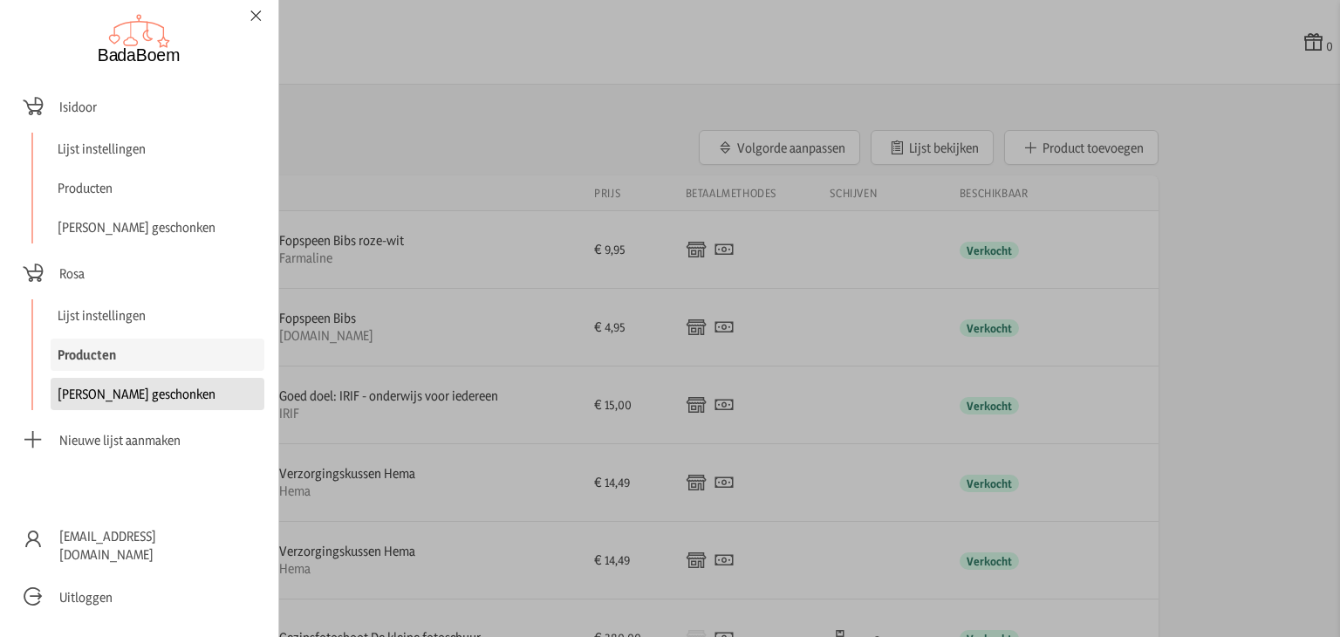
click at [90, 385] on link "[PERSON_NAME] geschonken" at bounding box center [158, 394] width 214 height 32
checkbox input "false"
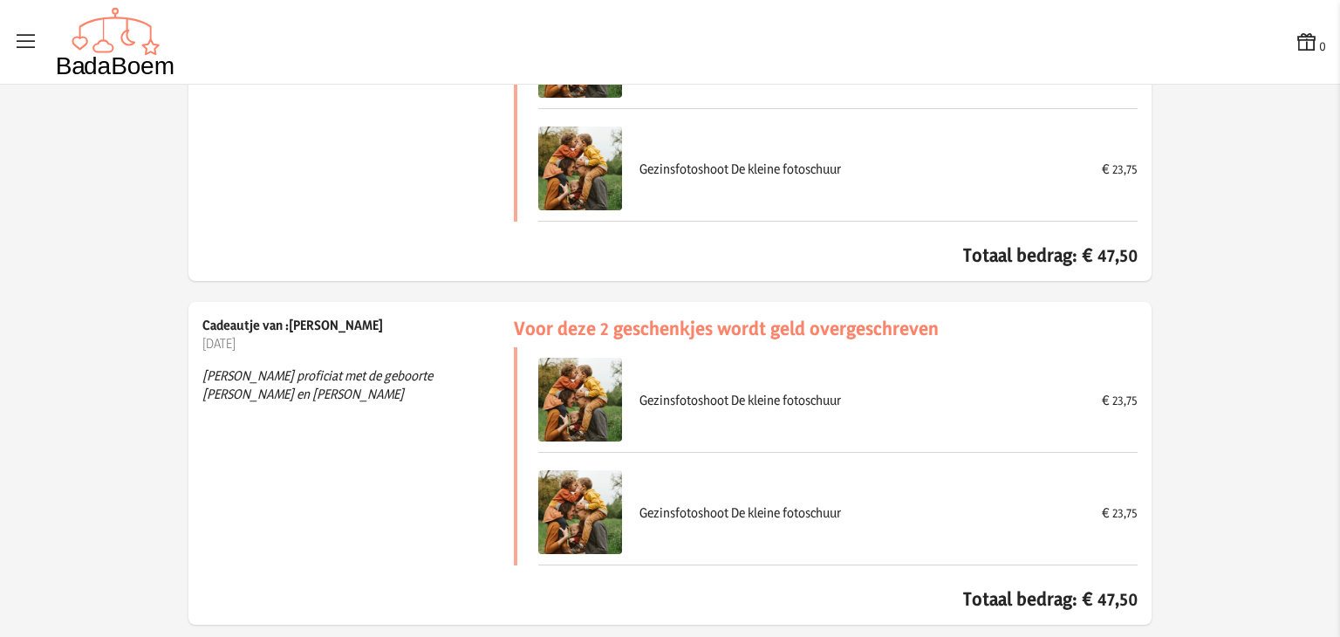
scroll to position [2452, 0]
